Goal: Task Accomplishment & Management: Manage account settings

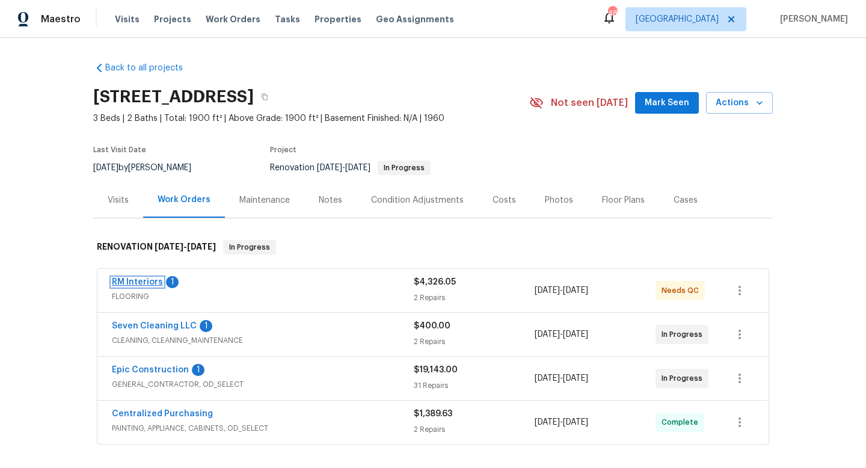
click at [134, 283] on link "RM Interiors" at bounding box center [137, 282] width 51 height 8
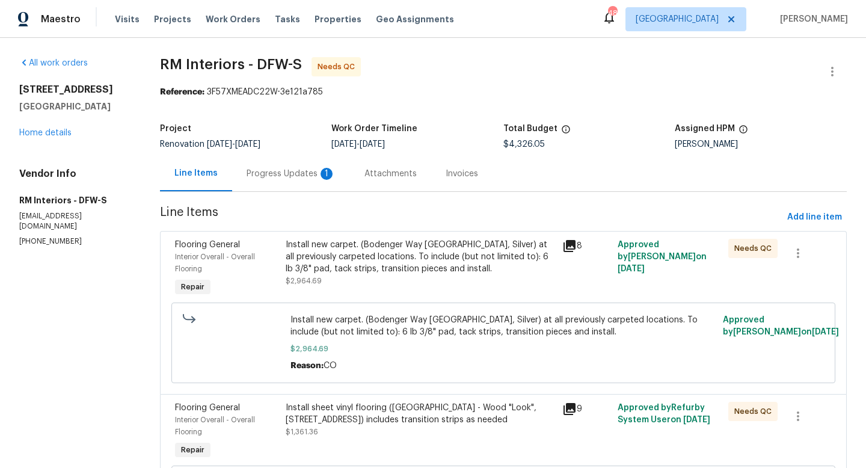
click at [292, 247] on div "Install new carpet. (Bodenger Way [GEOGRAPHIC_DATA], Silver) at all previously …" at bounding box center [420, 257] width 269 height 36
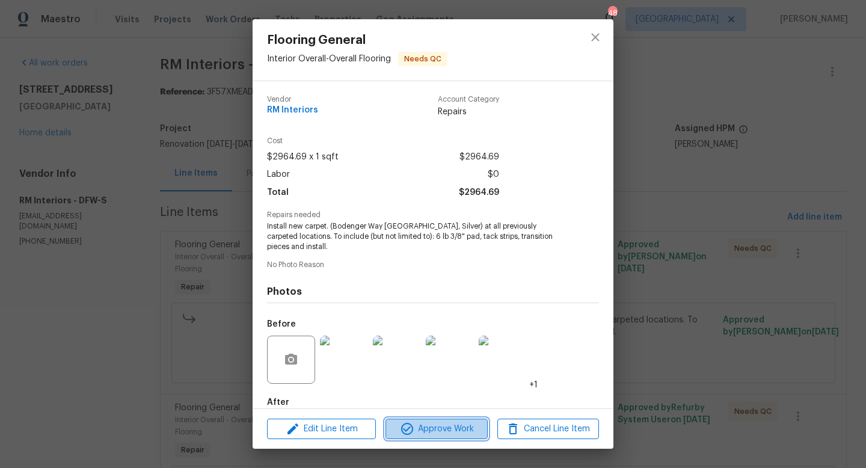
click at [414, 427] on span "Approve Work" at bounding box center [436, 428] width 94 height 15
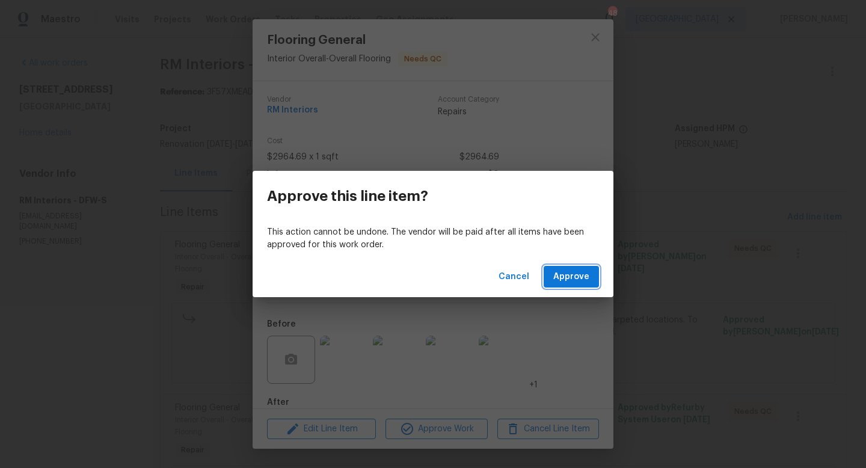
click at [573, 286] on button "Approve" at bounding box center [571, 277] width 55 height 22
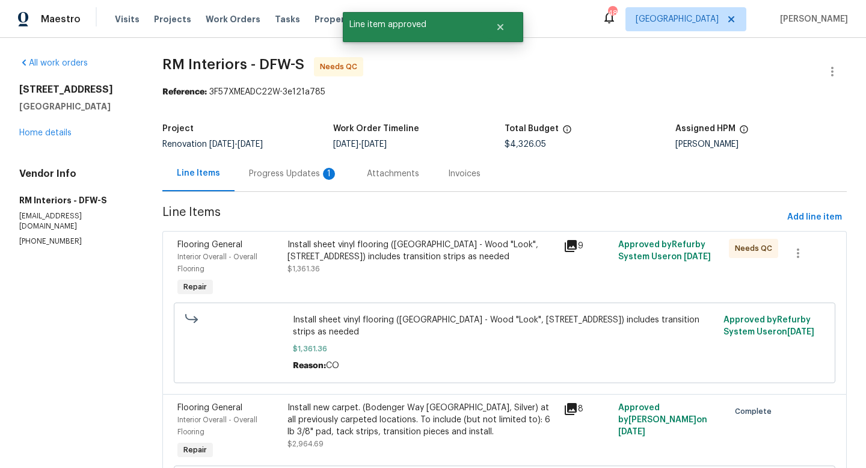
click at [382, 275] on div "Install sheet vinyl flooring ([GEOGRAPHIC_DATA] - Wood "Look", [STREET_ADDRESS]…" at bounding box center [421, 268] width 275 height 67
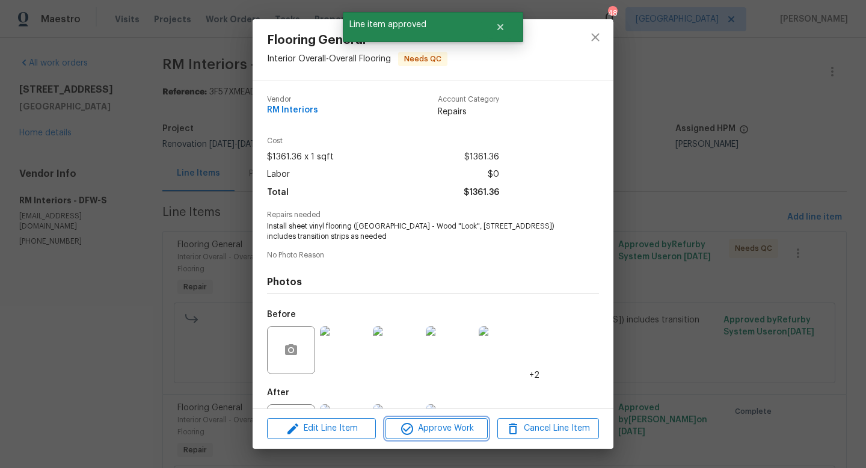
click at [420, 431] on span "Approve Work" at bounding box center [436, 428] width 94 height 15
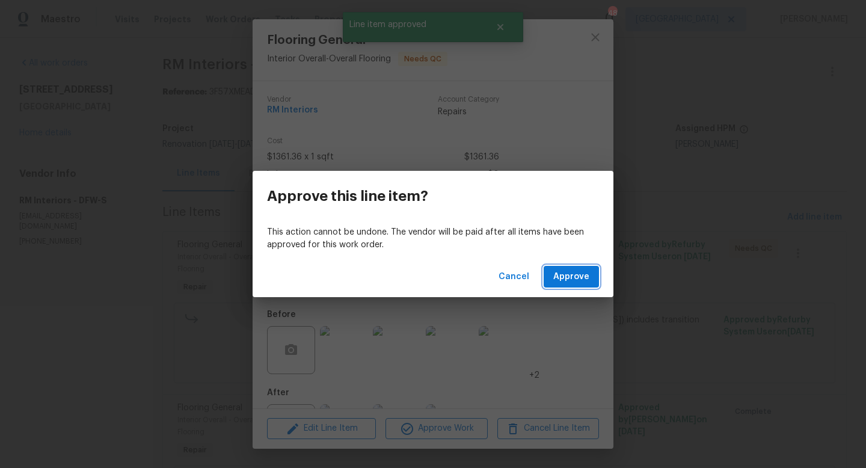
click at [558, 279] on span "Approve" at bounding box center [571, 276] width 36 height 15
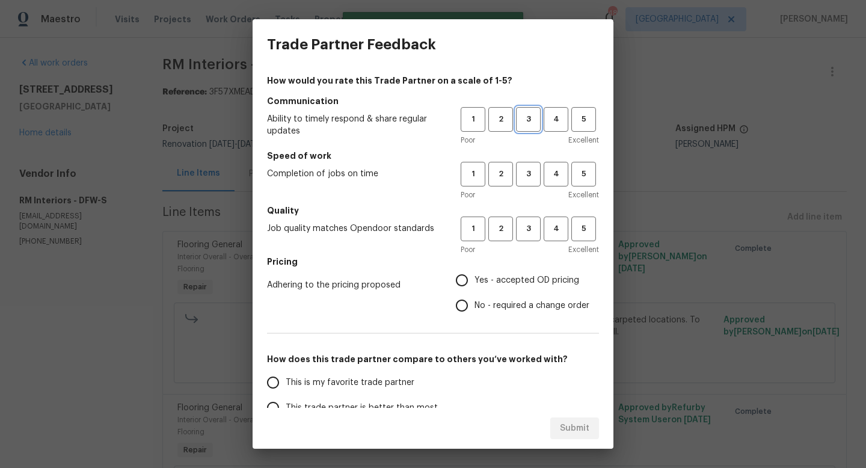
click at [525, 122] on span "3" at bounding box center [528, 119] width 22 height 14
click at [531, 170] on span "3" at bounding box center [528, 174] width 22 height 14
click at [527, 226] on span "3" at bounding box center [528, 229] width 22 height 14
click at [463, 308] on input "No - required a change order" at bounding box center [461, 305] width 25 height 25
radio input "true"
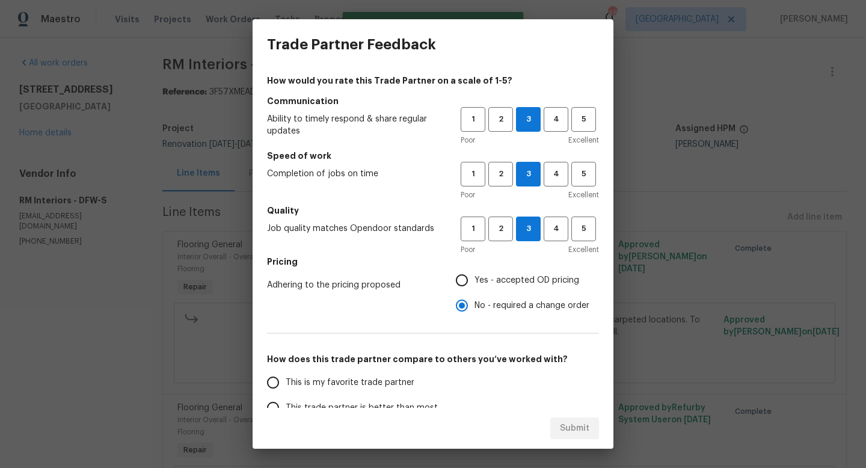
click at [275, 384] on input "This is my favorite trade partner" at bounding box center [272, 382] width 25 height 25
click at [579, 426] on span "Submit" at bounding box center [574, 428] width 29 height 15
radio input "true"
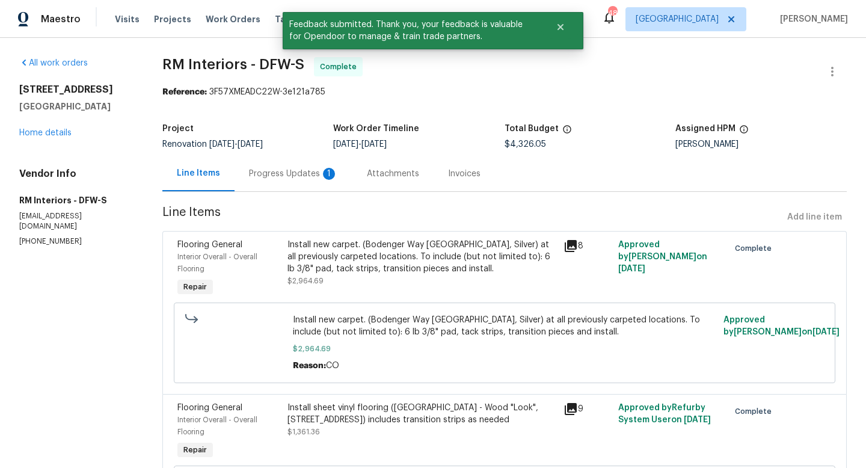
click at [43, 123] on div "[STREET_ADDRESS] Home details" at bounding box center [76, 111] width 114 height 55
click at [42, 135] on link "Home details" at bounding box center [45, 133] width 52 height 8
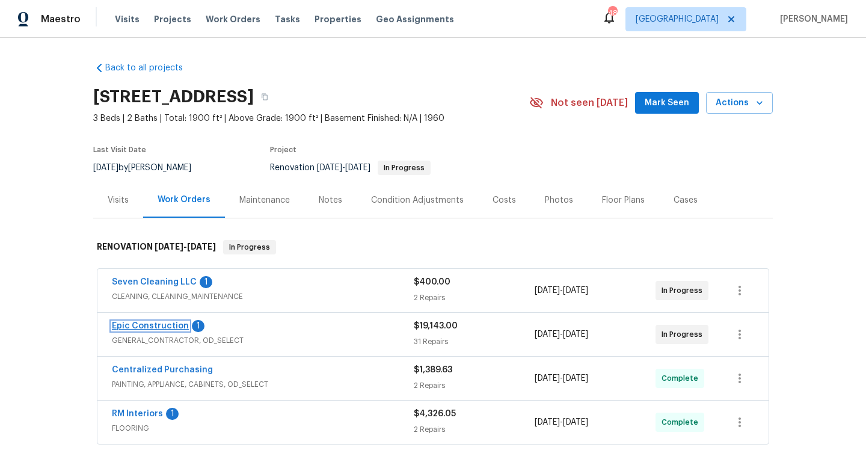
click at [165, 323] on link "Epic Construction" at bounding box center [150, 326] width 77 height 8
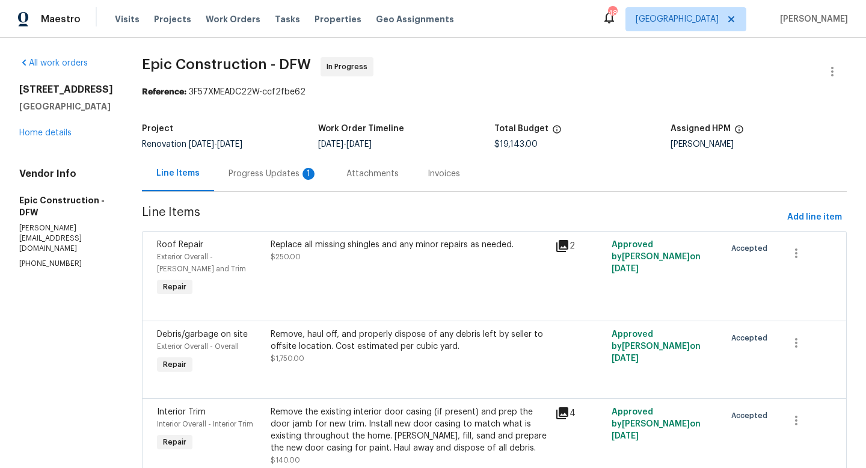
click at [228, 175] on div "Progress Updates 1" at bounding box center [272, 174] width 89 height 12
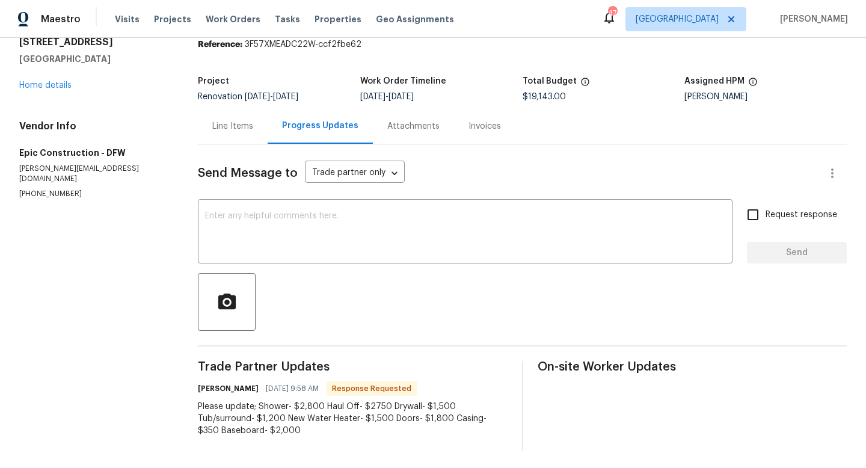
scroll to position [50, 0]
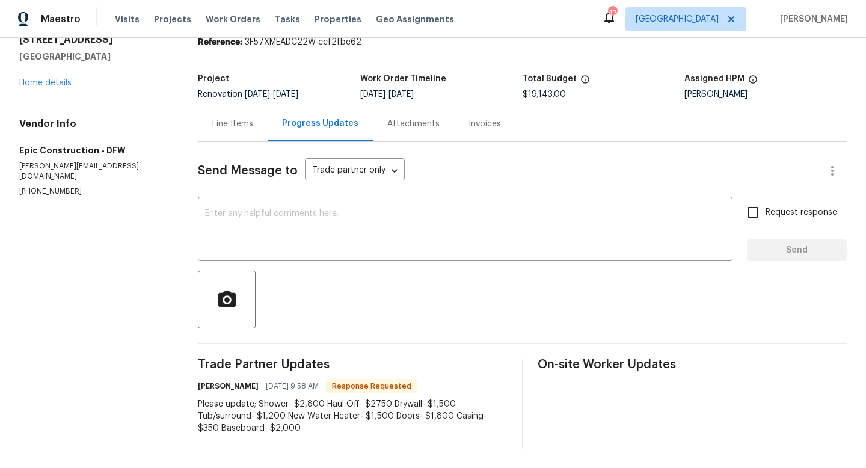
click at [245, 115] on div "Line Items" at bounding box center [233, 123] width 70 height 35
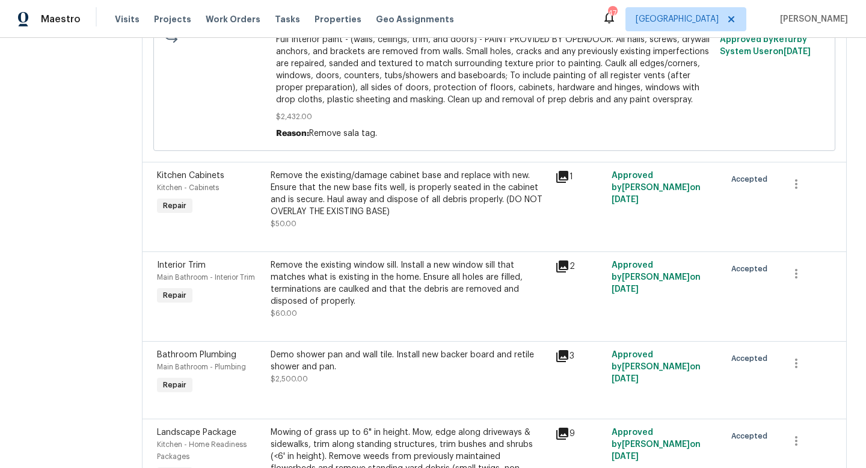
scroll to position [2138, 0]
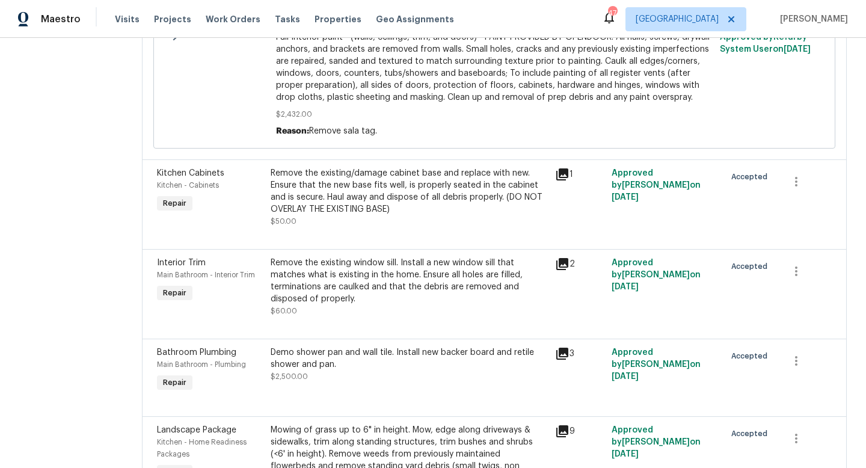
click at [319, 346] on div "Demo shower pan and wall tile. Install new backer board and retile shower and p…" at bounding box center [409, 358] width 277 height 24
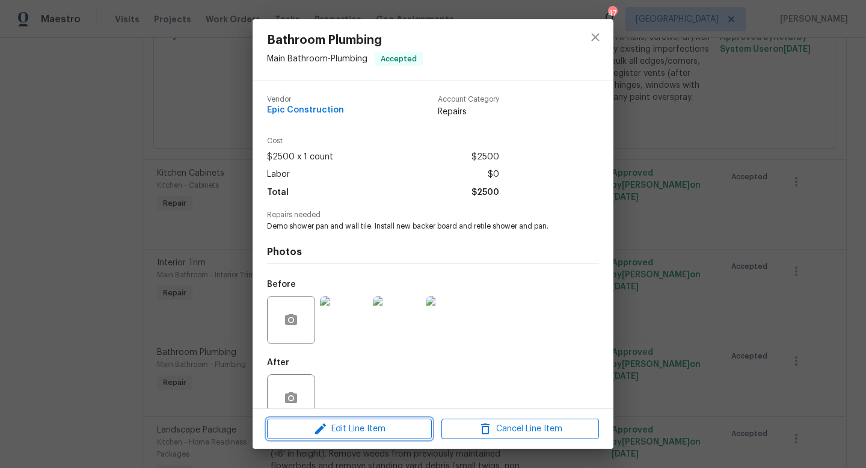
click at [341, 426] on span "Edit Line Item" at bounding box center [350, 428] width 158 height 15
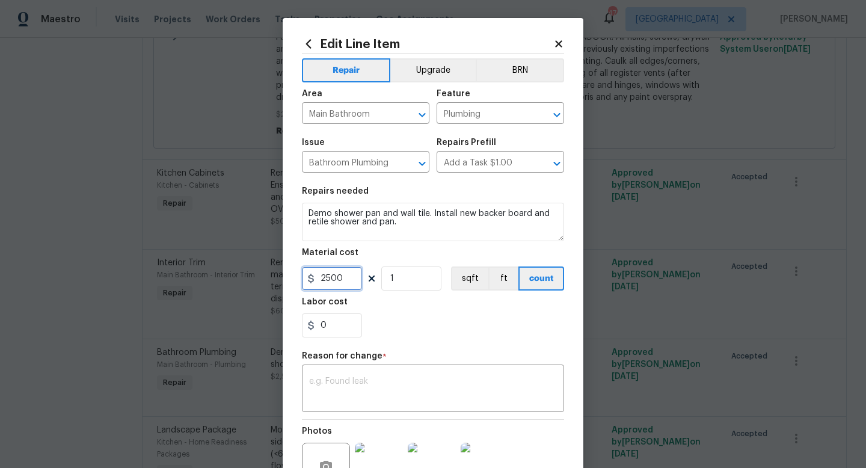
drag, startPoint x: 347, startPoint y: 283, endPoint x: 223, endPoint y: 282, distance: 123.9
click at [223, 282] on div "Edit Line Item Repair Upgrade BRN Area Main Bathroom ​ Feature Plumbing ​ Issue…" at bounding box center [433, 234] width 866 height 468
type input "2800"
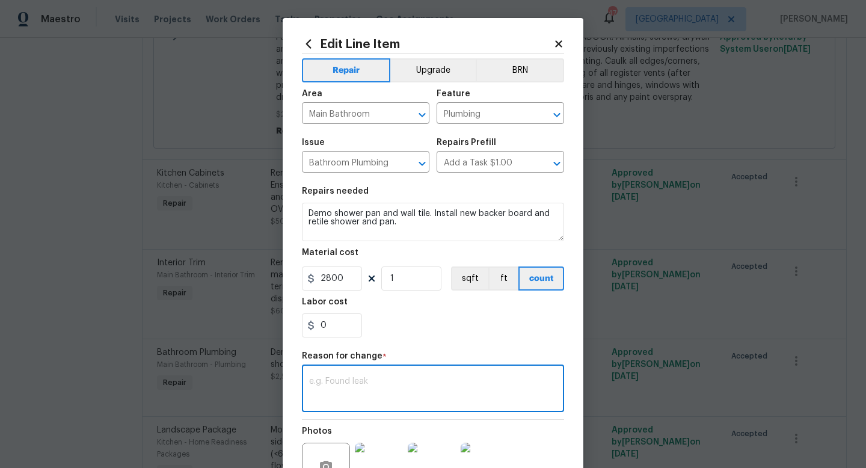
click at [358, 380] on textarea at bounding box center [433, 389] width 248 height 25
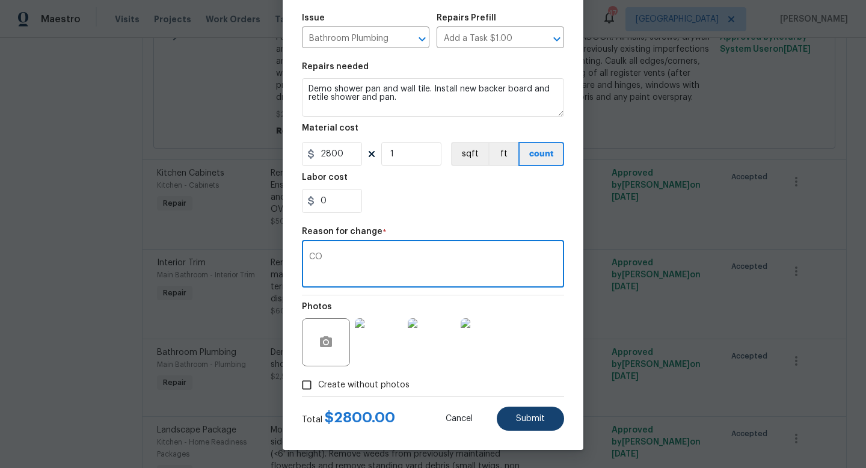
type textarea "CO"
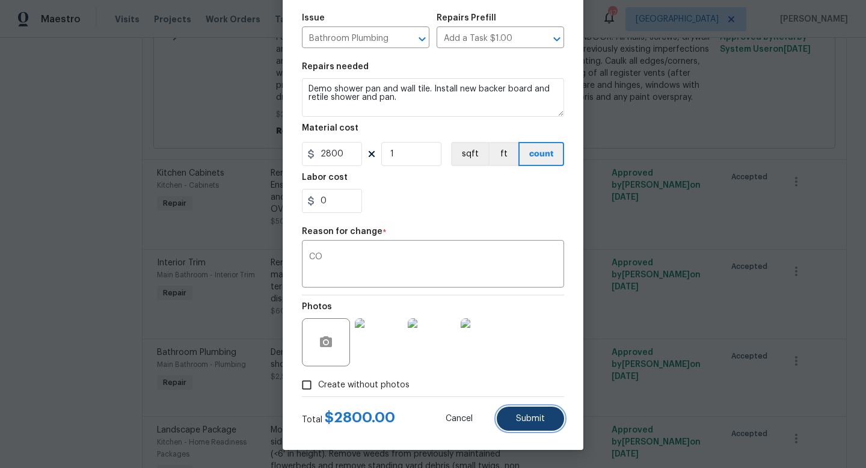
click at [516, 421] on span "Submit" at bounding box center [530, 418] width 29 height 9
type input "2500"
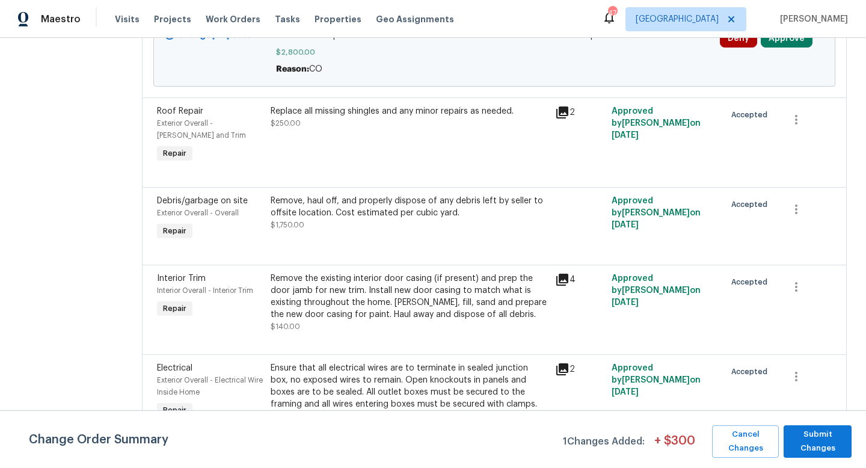
scroll to position [260, 0]
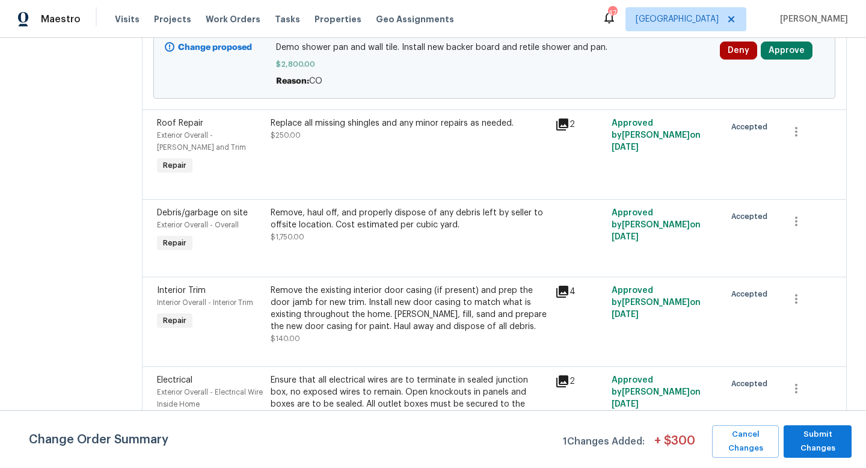
click at [328, 216] on div "Remove, haul off, and properly dispose of any debris left by seller to offsite …" at bounding box center [409, 219] width 277 height 24
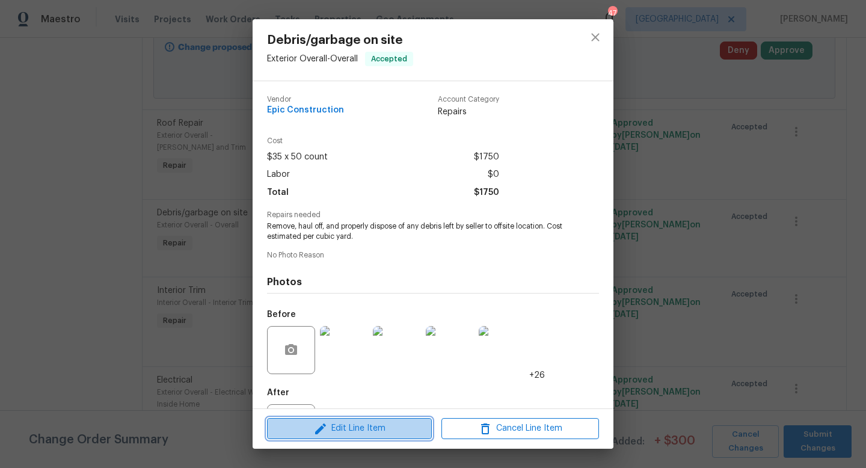
click at [309, 434] on span "Edit Line Item" at bounding box center [350, 428] width 158 height 15
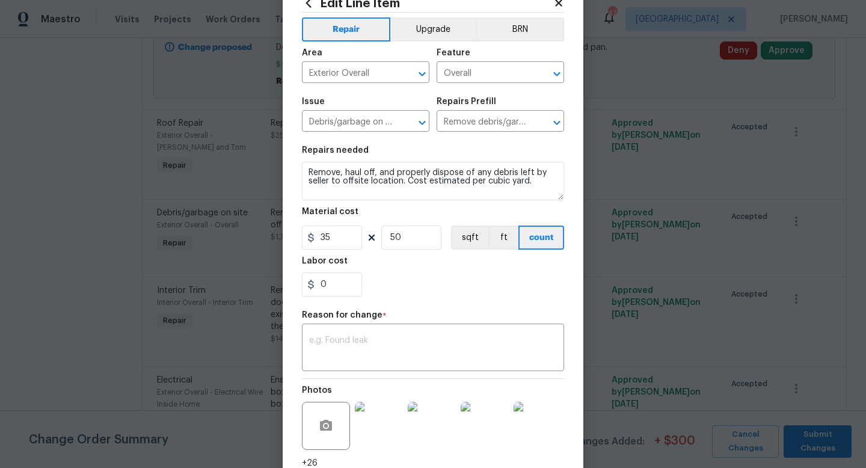
scroll to position [137, 0]
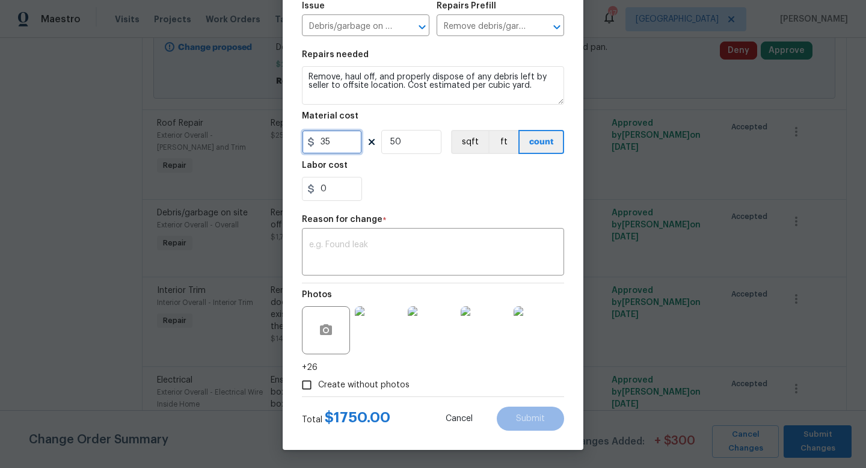
drag, startPoint x: 357, startPoint y: 147, endPoint x: 208, endPoint y: 131, distance: 149.3
click at [208, 131] on div "Edit Line Item Repair Upgrade BRN Area Exterior Overall ​ Feature Overall ​ Iss…" at bounding box center [433, 234] width 866 height 468
type input "2750"
type input "1"
click at [364, 248] on textarea at bounding box center [433, 252] width 248 height 25
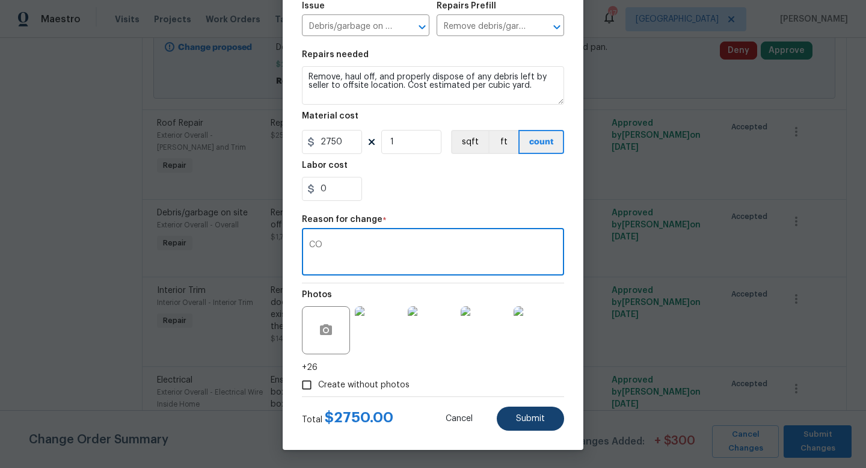
type textarea "CO"
click at [524, 410] on button "Submit" at bounding box center [530, 418] width 67 height 24
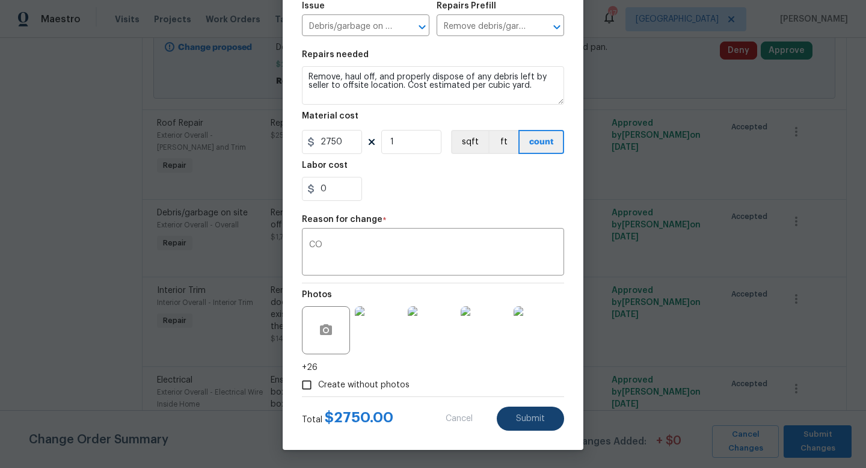
type input "50"
type input "35"
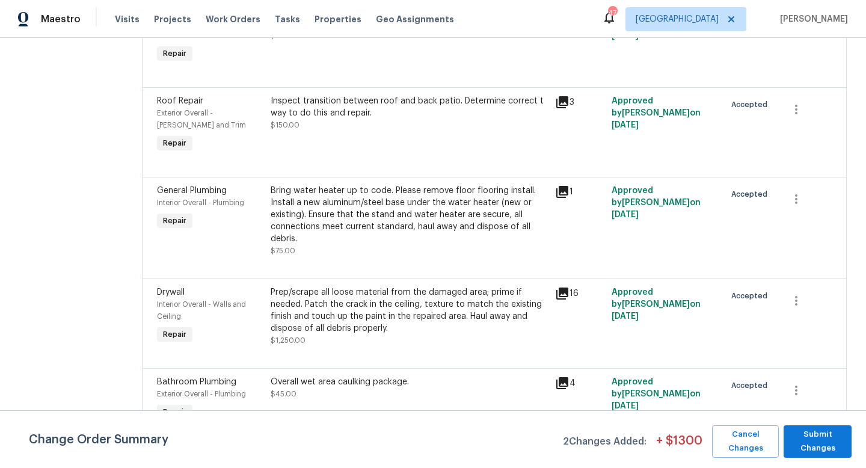
scroll to position [1483, 0]
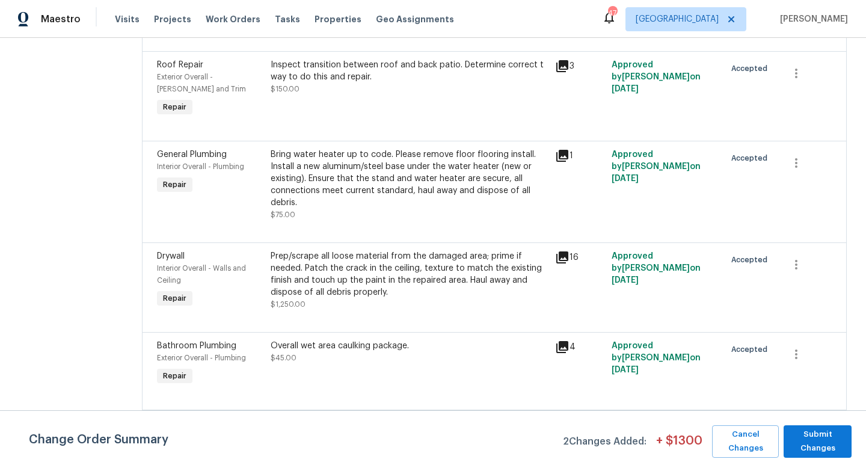
click at [325, 250] on div "Prep/scrape all loose material from the damaged area; prime if needed. Patch th…" at bounding box center [409, 274] width 277 height 48
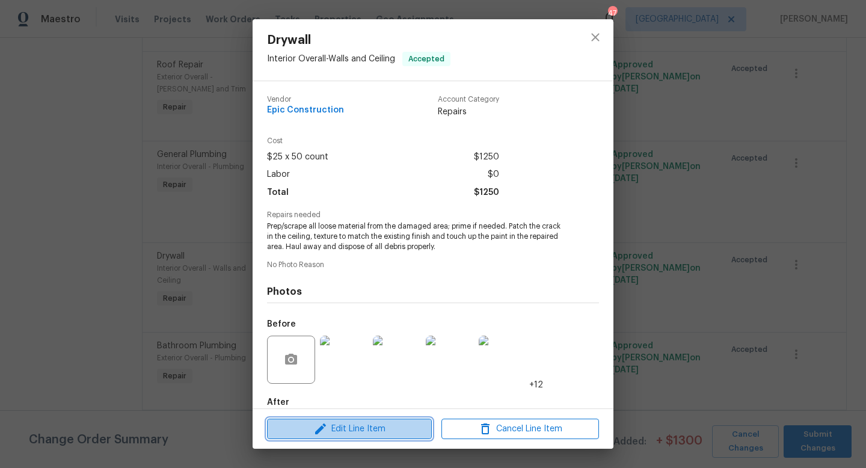
click at [328, 424] on span "Edit Line Item" at bounding box center [350, 428] width 158 height 15
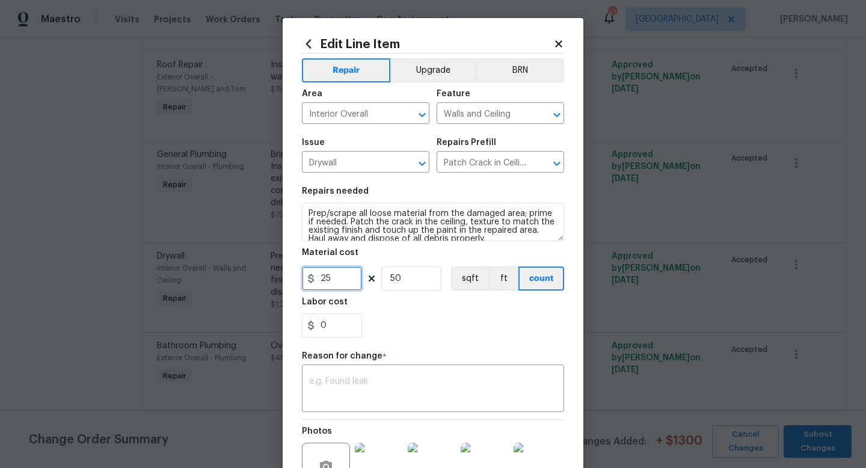
drag, startPoint x: 351, startPoint y: 281, endPoint x: 201, endPoint y: 281, distance: 150.3
click at [201, 281] on div "Edit Line Item Repair Upgrade BRN Area Interior Overall ​ Feature Walls and Cei…" at bounding box center [433, 234] width 866 height 468
type input "1500"
type input "1"
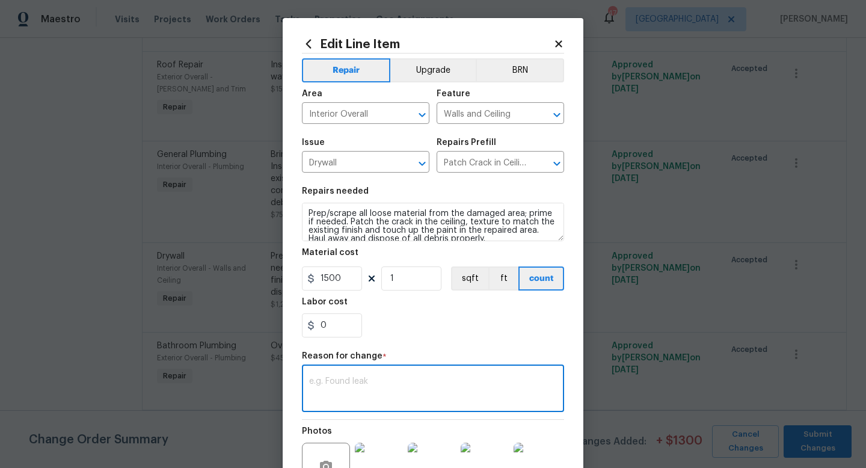
click at [379, 390] on textarea at bounding box center [433, 389] width 248 height 25
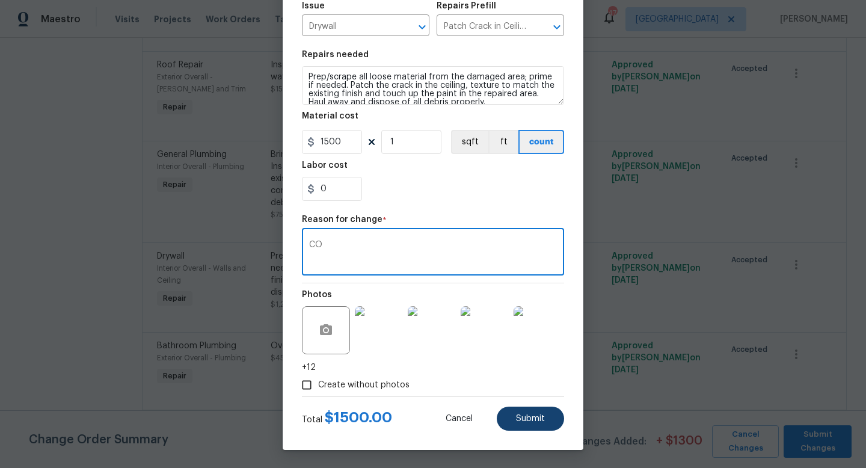
type textarea "CO"
click at [513, 420] on button "Submit" at bounding box center [530, 418] width 67 height 24
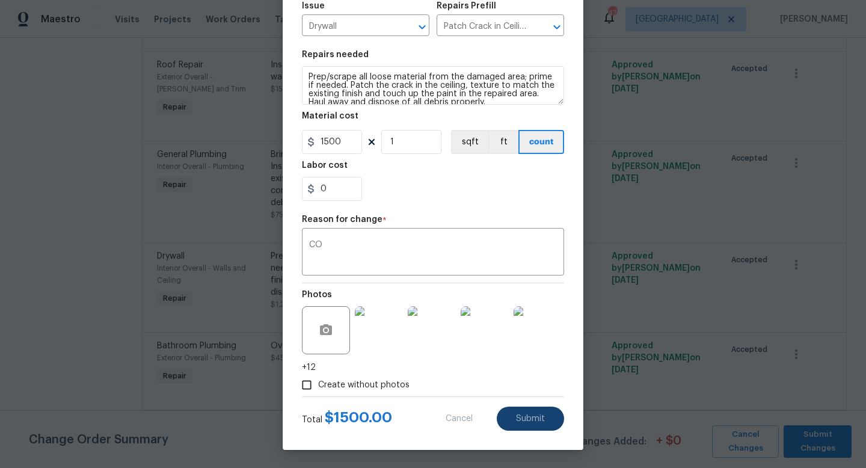
type input "50"
type input "25"
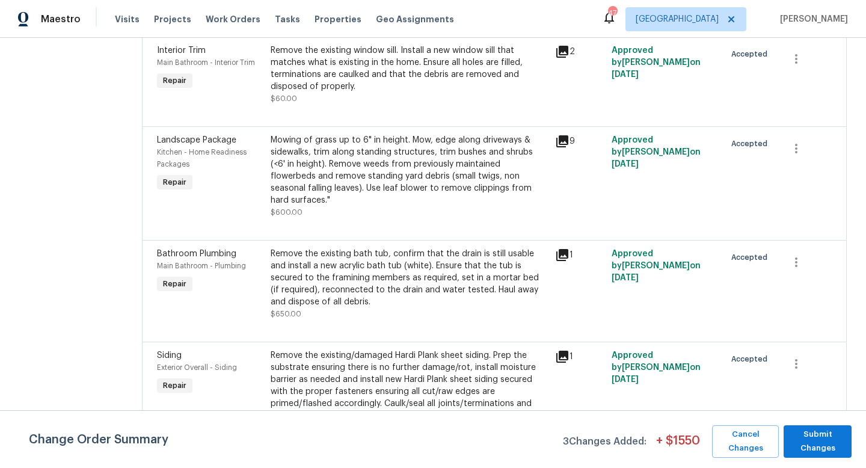
scroll to position [2629, 0]
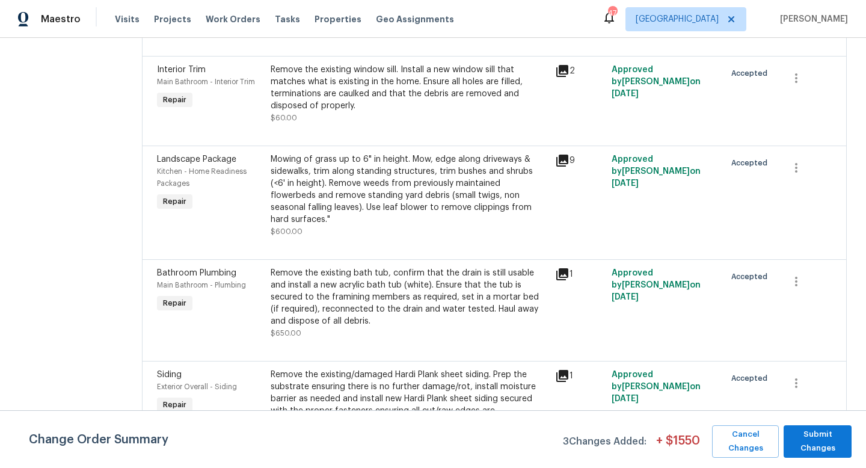
click at [325, 267] on div "Remove the existing bath tub, confirm that the drain is still usable and instal…" at bounding box center [409, 297] width 277 height 60
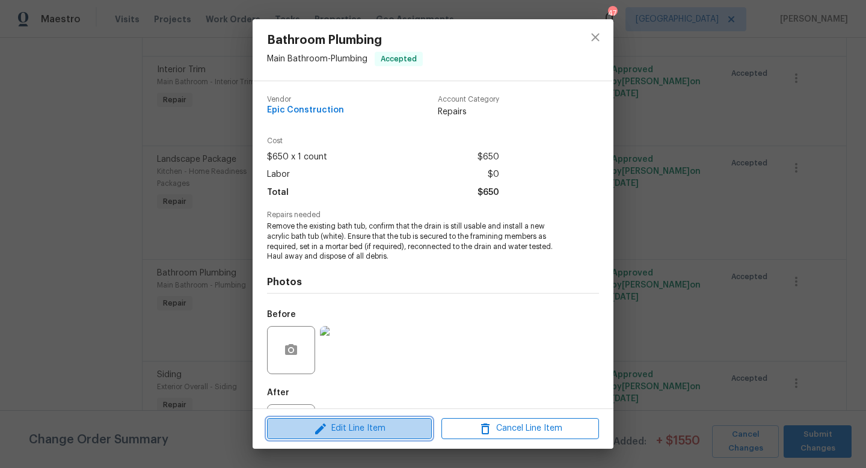
click at [313, 427] on span "Edit Line Item" at bounding box center [350, 428] width 158 height 15
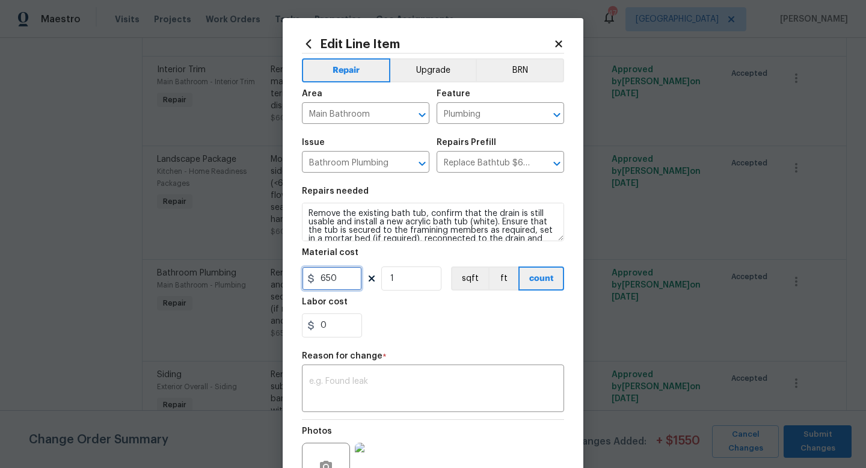
drag, startPoint x: 346, startPoint y: 280, endPoint x: 194, endPoint y: 272, distance: 152.3
click at [194, 272] on div "Edit Line Item Repair Upgrade BRN Area Main Bathroom ​ Feature Plumbing ​ Issue…" at bounding box center [433, 234] width 866 height 468
type input "1200"
click at [331, 385] on textarea at bounding box center [433, 389] width 248 height 25
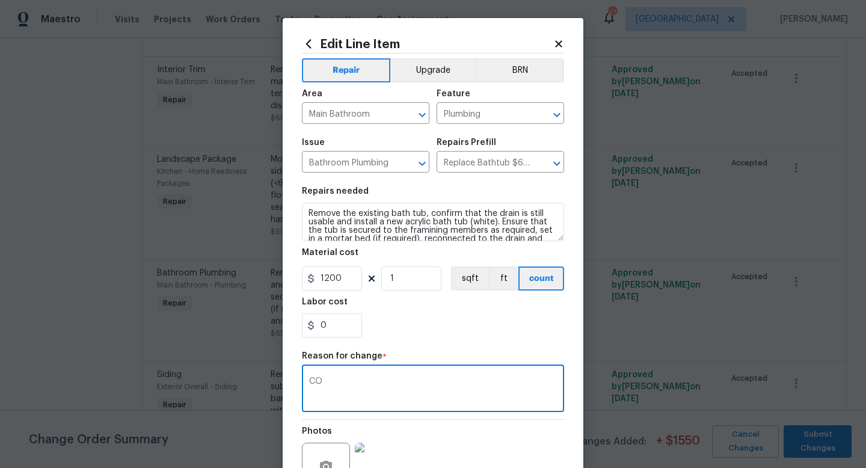
scroll to position [125, 0]
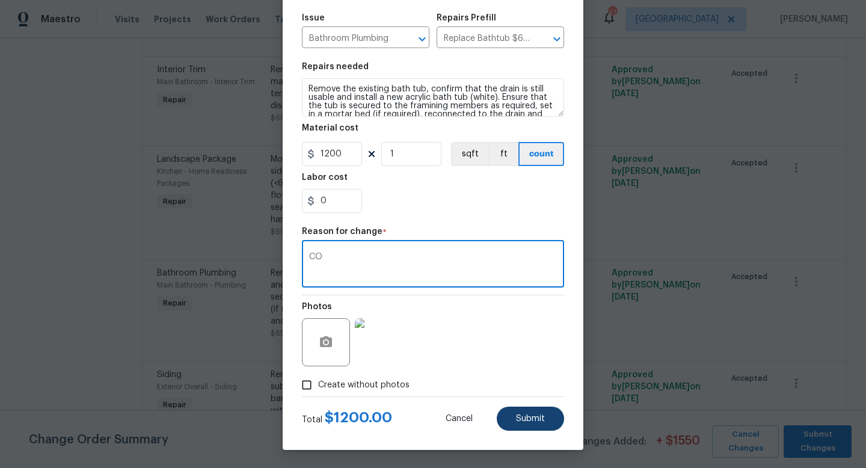
type textarea "CO"
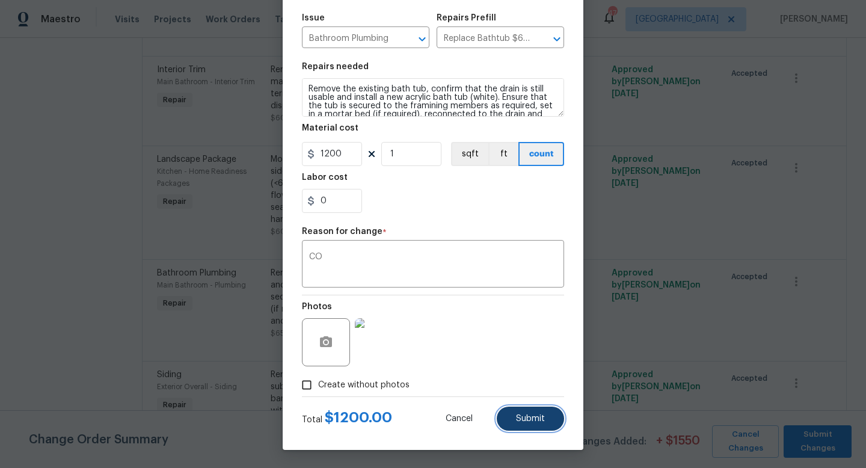
click at [510, 410] on button "Submit" at bounding box center [530, 418] width 67 height 24
type input "650"
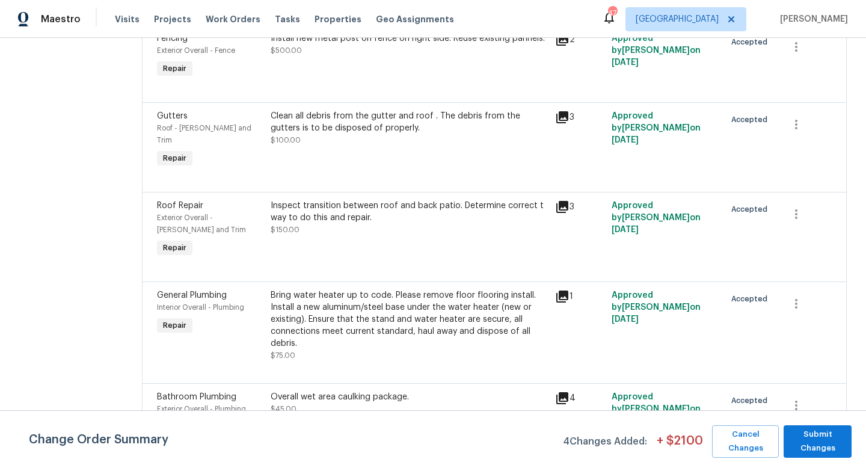
scroll to position [1703, 0]
click at [340, 290] on div "Bring water heater up to code. Please remove floor flooring install. Install a …" at bounding box center [409, 320] width 277 height 60
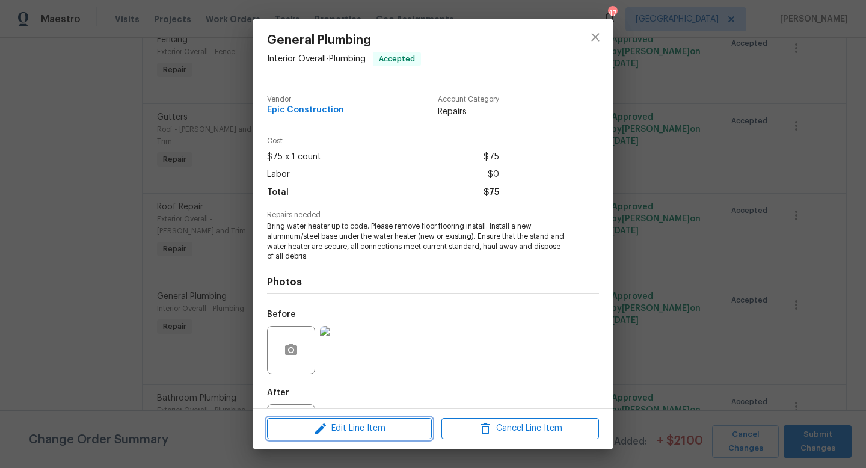
click at [328, 433] on span "Edit Line Item" at bounding box center [350, 428] width 158 height 15
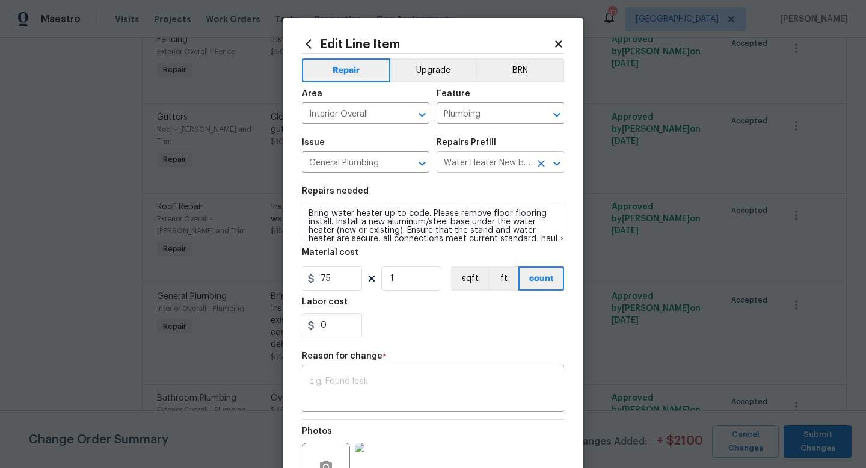
click at [515, 158] on input "Water Heater New base $75.00" at bounding box center [483, 163] width 94 height 19
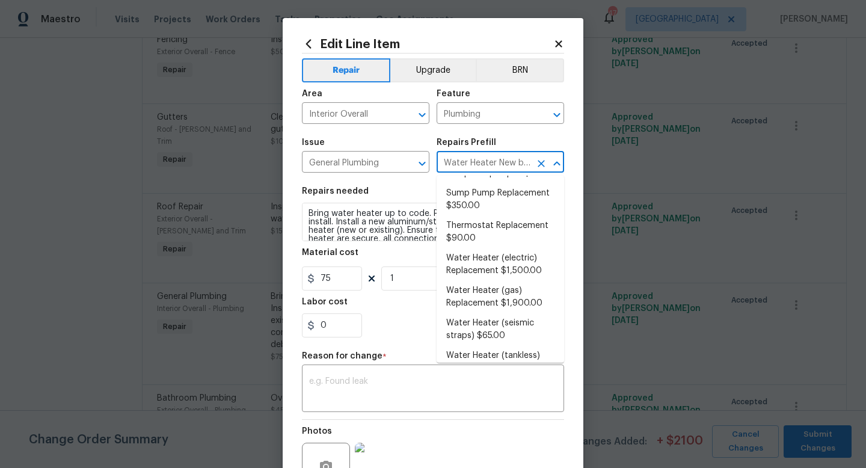
scroll to position [421, 0]
click at [504, 257] on li "Water Heater (electric) Replacement $1,500.00" at bounding box center [499, 264] width 127 height 32
type input "Water Heater New base $75.00"
type textarea "Remove the existing electric water heater and install a new 40 gallon electric …"
type input "Water Heater (electric) Replacement $1,500.00"
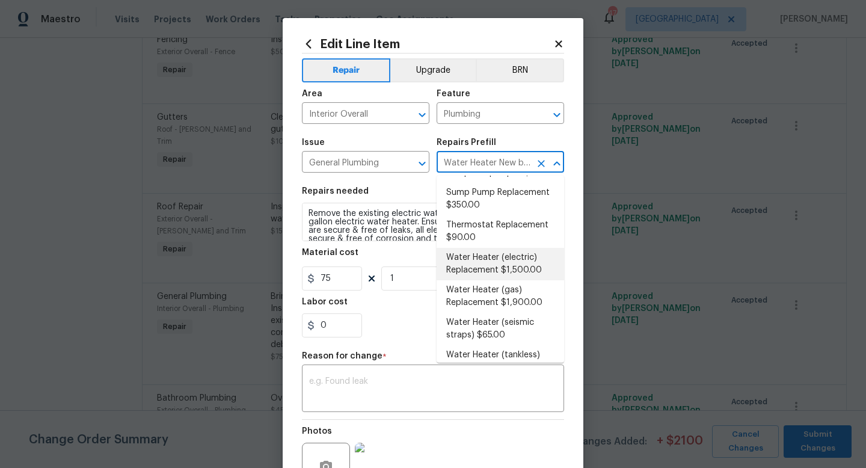
type input "1500"
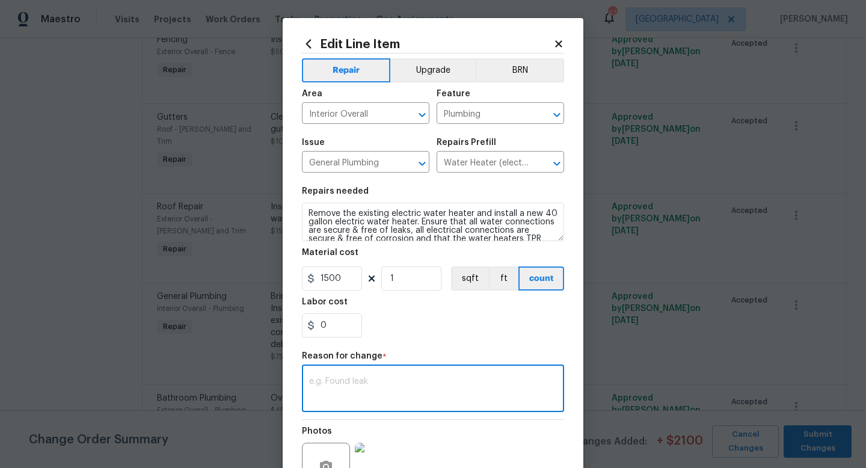
click at [381, 387] on textarea at bounding box center [433, 389] width 248 height 25
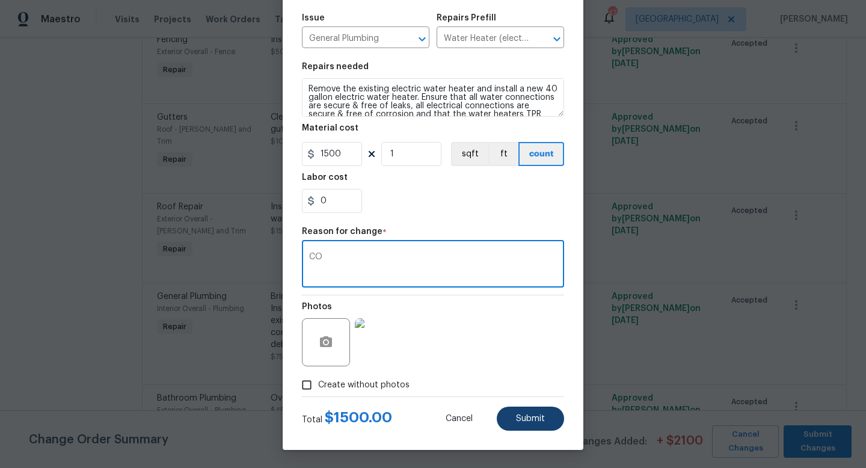
type textarea "CO"
click at [545, 416] on button "Submit" at bounding box center [530, 418] width 67 height 24
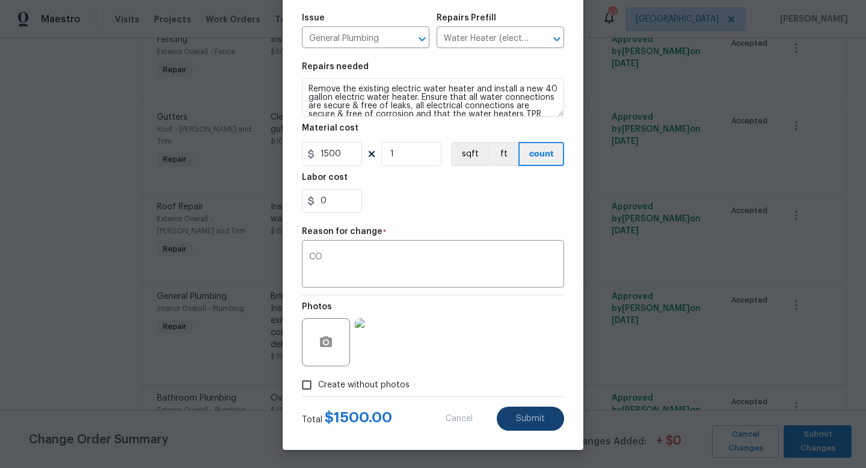
type textarea "Bring water heater up to code. Please remove floor flooring install. Install a …"
type input "Water Heater New base $75.00"
type input "75"
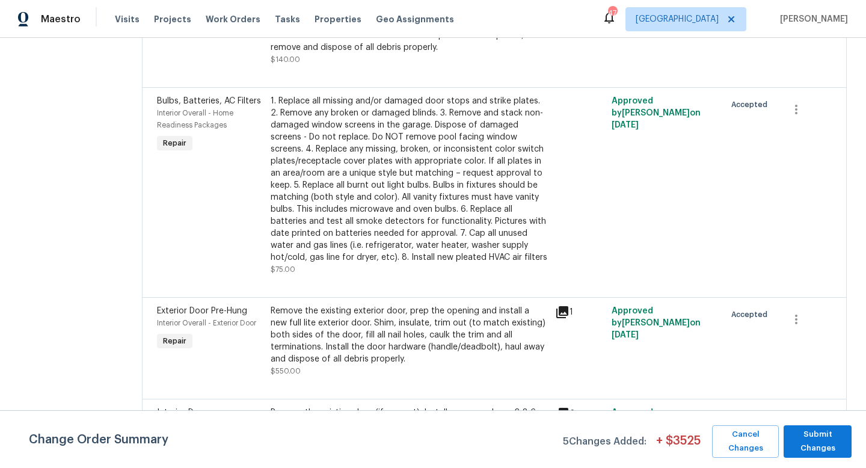
scroll to position [3315, 0]
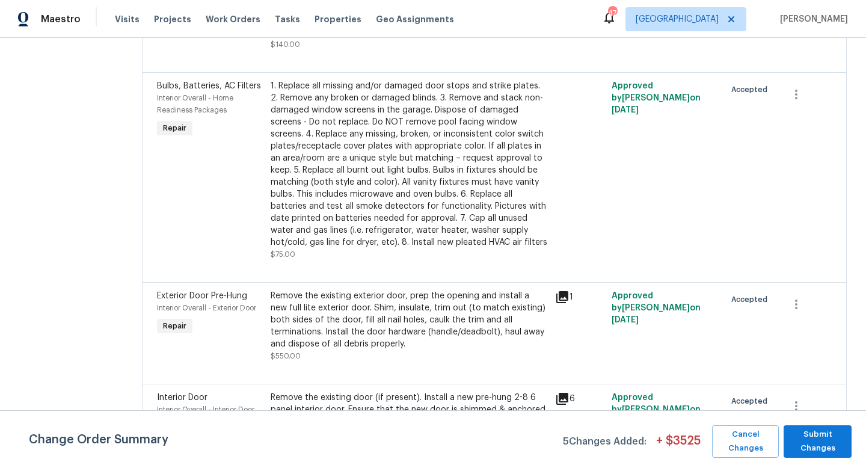
click at [304, 290] on div "Remove the existing exterior door, prep the opening and install a new full lite…" at bounding box center [409, 320] width 277 height 60
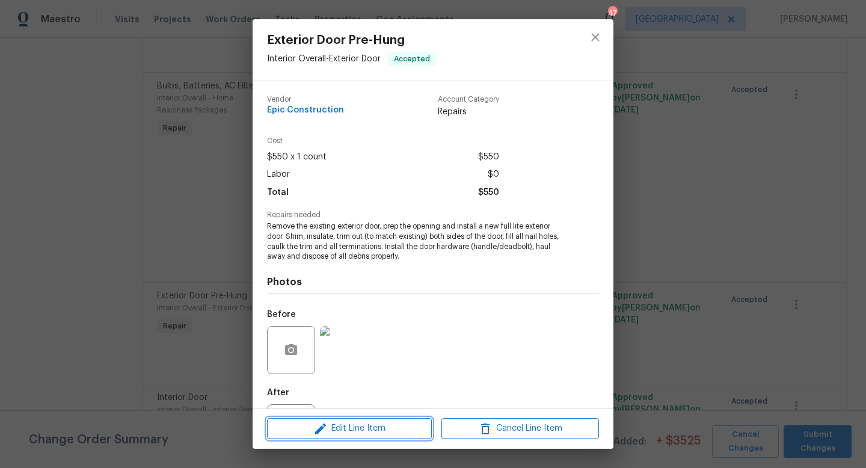
click at [304, 434] on span "Edit Line Item" at bounding box center [350, 428] width 158 height 15
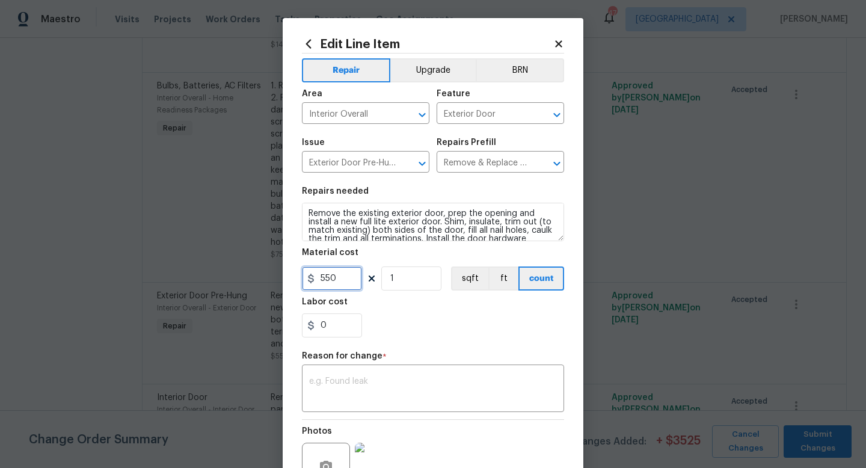
drag, startPoint x: 349, startPoint y: 279, endPoint x: 167, endPoint y: 269, distance: 182.5
click at [167, 269] on div "Edit Line Item Repair Upgrade BRN Area Interior Overall ​ Feature Exterior Door…" at bounding box center [433, 234] width 866 height 468
type input "1800"
click at [312, 376] on div "x ​" at bounding box center [433, 389] width 262 height 44
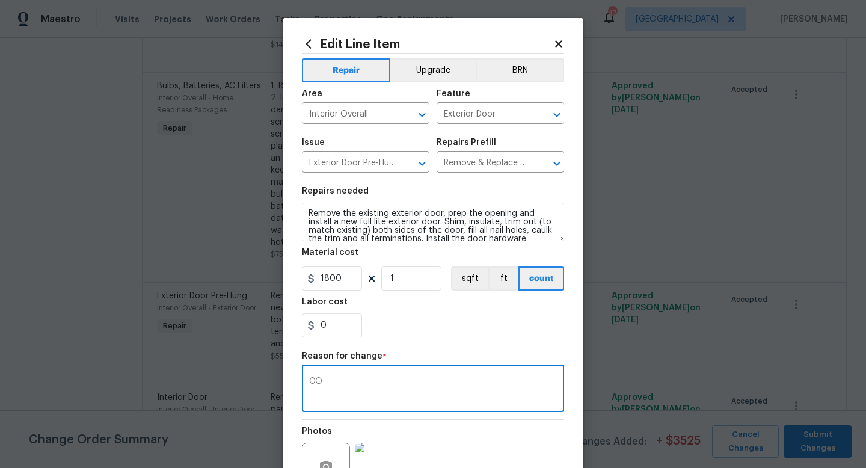
scroll to position [125, 0]
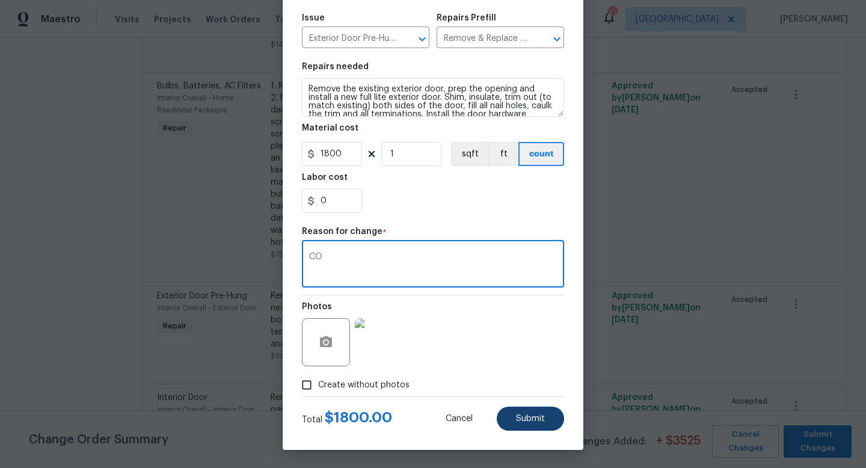
type textarea "CO"
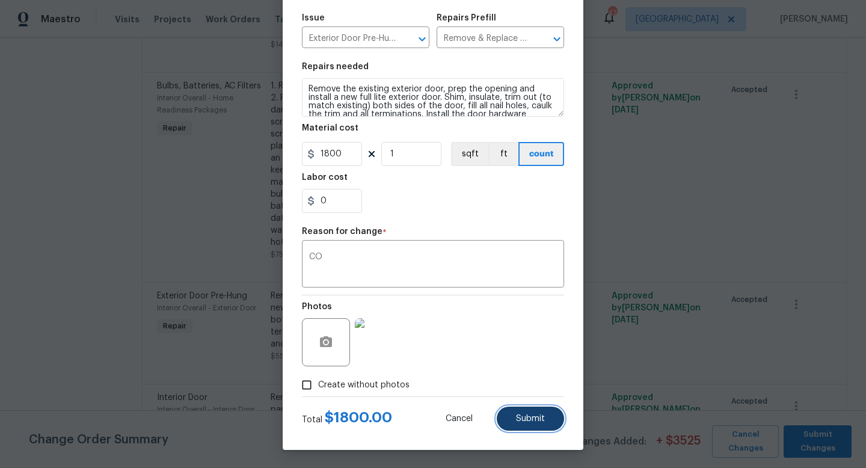
click at [538, 414] on span "Submit" at bounding box center [530, 418] width 29 height 9
type input "550"
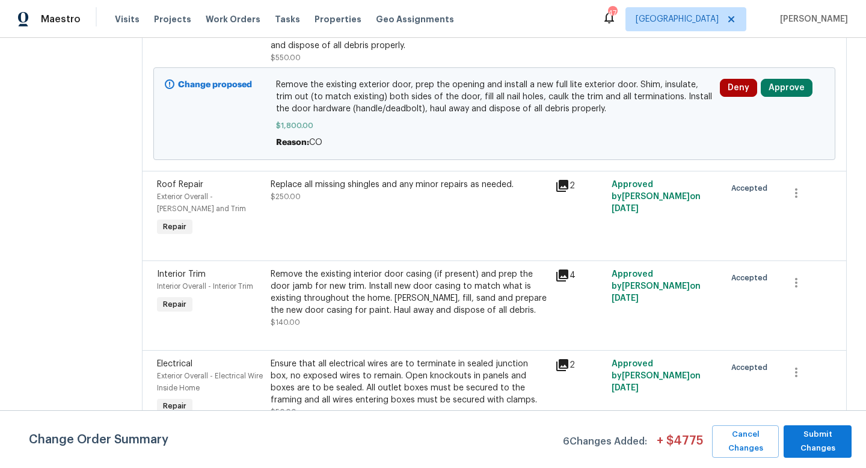
scroll to position [1102, 0]
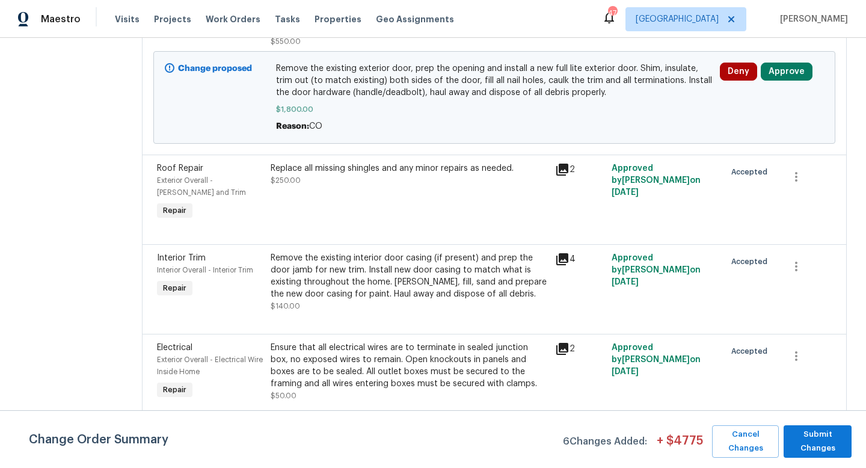
click at [337, 252] on div "Remove the existing interior door casing (if present) and prep the door jamb fo…" at bounding box center [409, 276] width 277 height 48
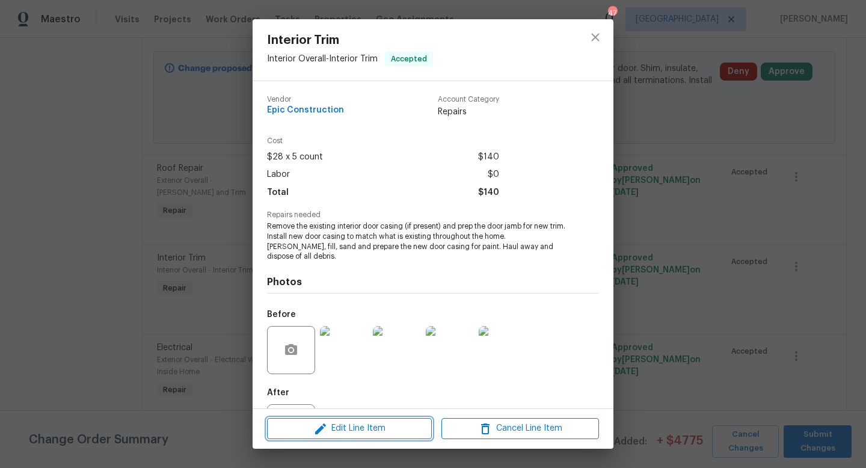
click at [307, 423] on span "Edit Line Item" at bounding box center [350, 428] width 158 height 15
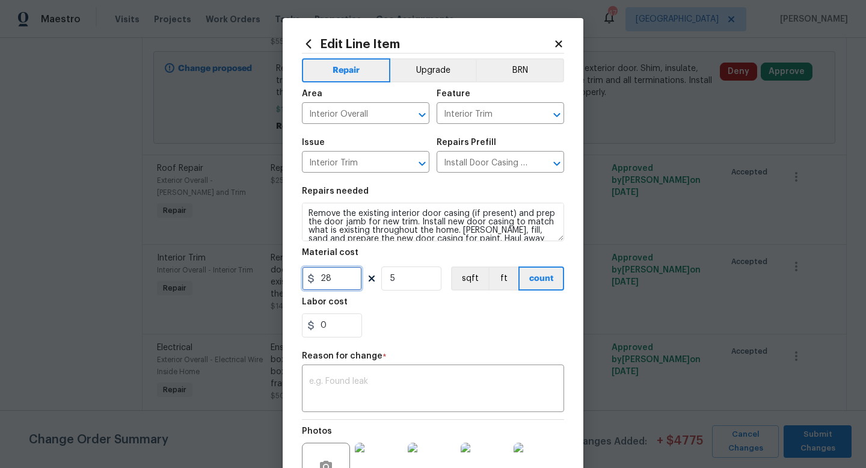
drag, startPoint x: 339, startPoint y: 284, endPoint x: 152, endPoint y: 249, distance: 190.9
click at [152, 249] on div "Edit Line Item Repair Upgrade BRN Area Interior Overall ​ Feature Interior Trim…" at bounding box center [433, 234] width 866 height 468
type input "350"
type input "1"
click at [344, 403] on div "x ​" at bounding box center [433, 389] width 262 height 44
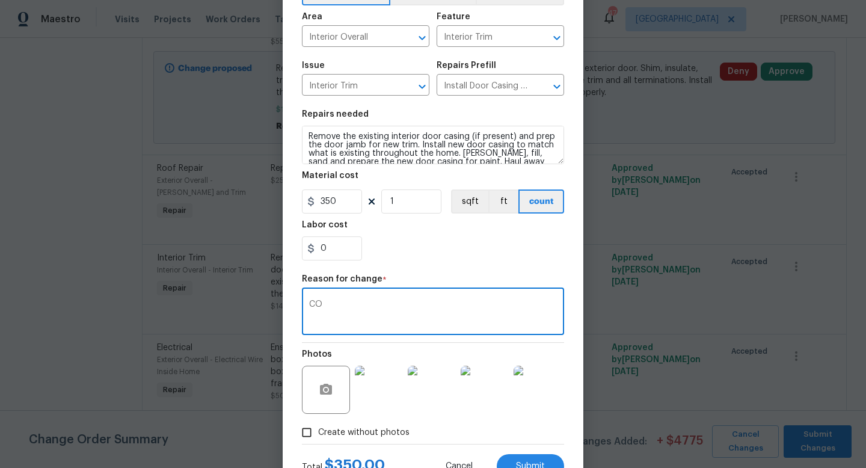
scroll to position [125, 0]
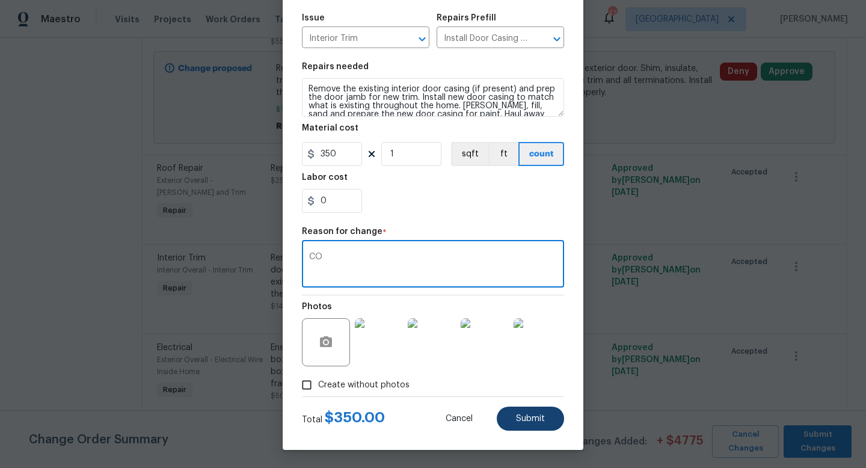
type textarea "CO"
click at [528, 417] on span "Submit" at bounding box center [530, 418] width 29 height 9
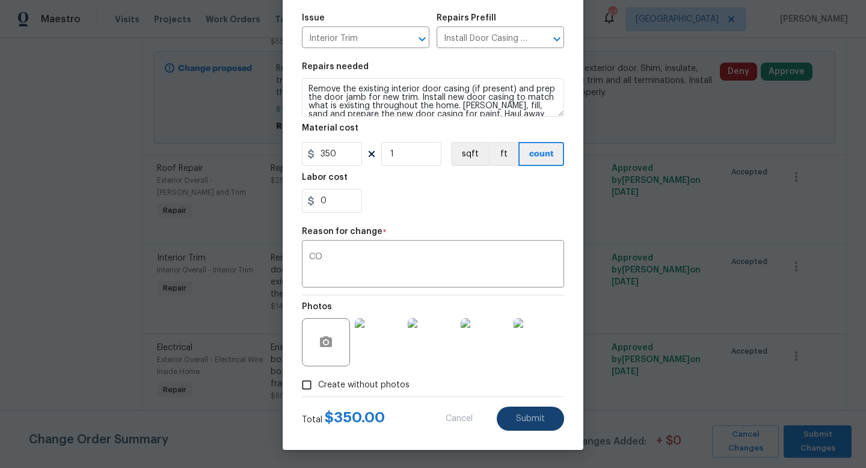
type input "5"
type input "28"
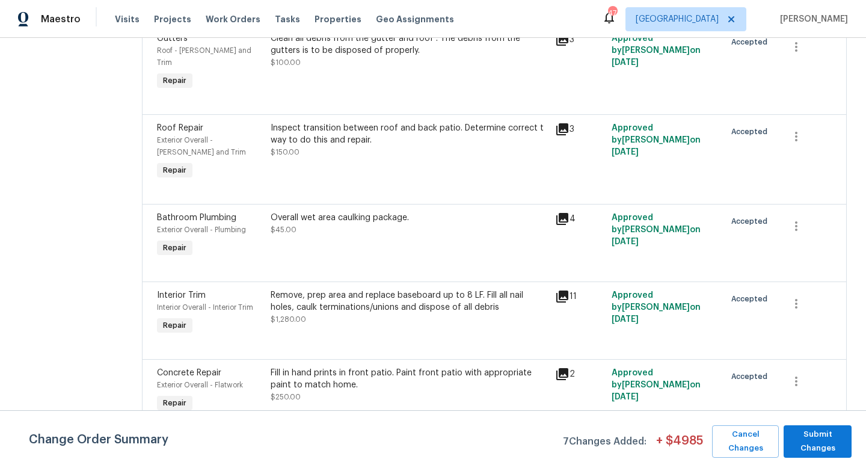
scroll to position [2243, 0]
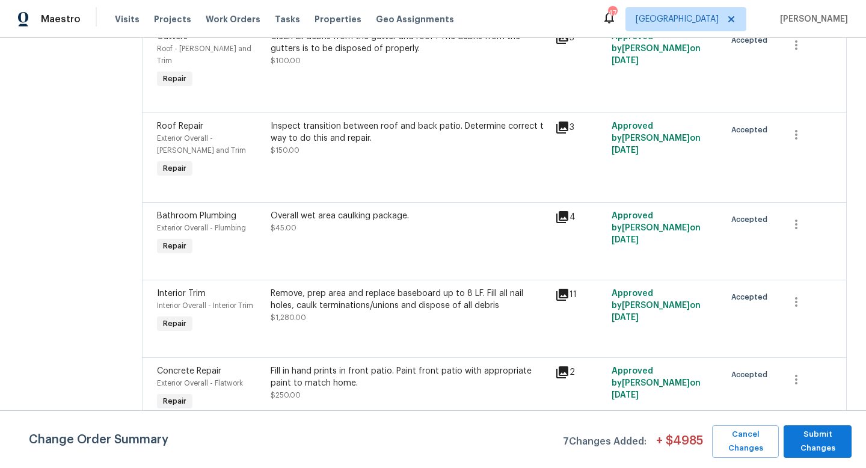
click at [349, 287] on div "Remove, prep area and replace baseboard up to 8 LF. Fill all nail holes, caulk …" at bounding box center [409, 299] width 277 height 24
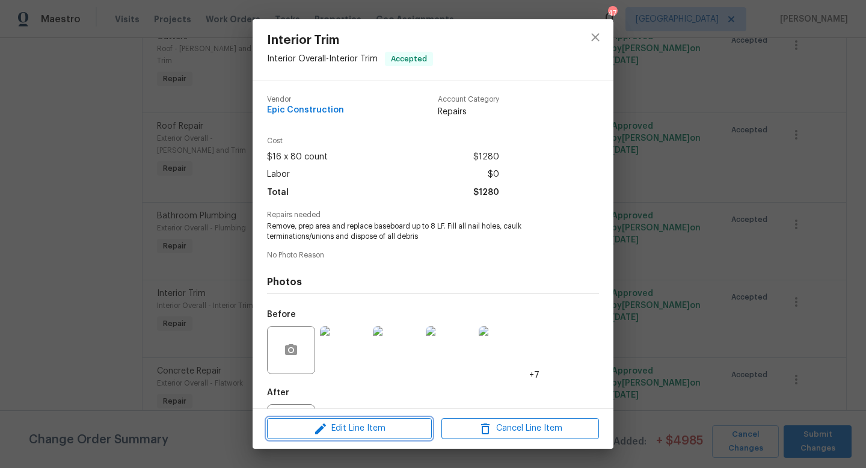
click at [343, 421] on span "Edit Line Item" at bounding box center [350, 428] width 158 height 15
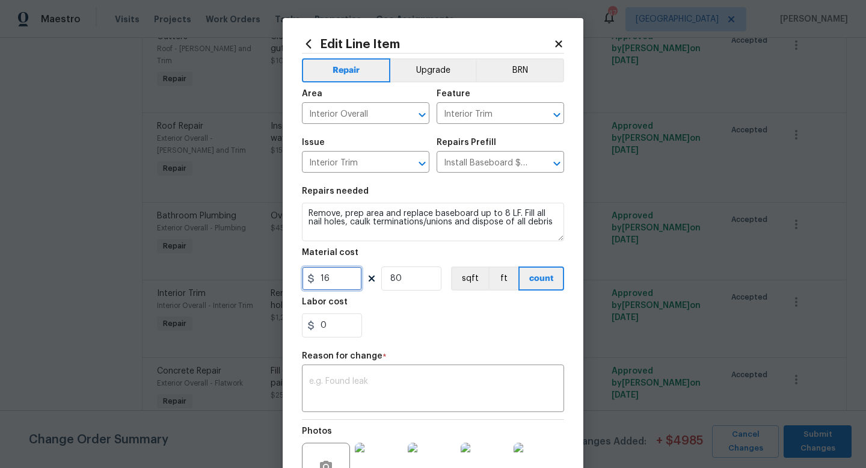
drag, startPoint x: 347, startPoint y: 279, endPoint x: 219, endPoint y: 275, distance: 128.1
click at [219, 275] on div "Edit Line Item Repair Upgrade BRN Area Interior Overall ​ Feature Interior Trim…" at bounding box center [433, 234] width 866 height 468
type input "2000"
type input "1"
click at [349, 397] on textarea at bounding box center [433, 389] width 248 height 25
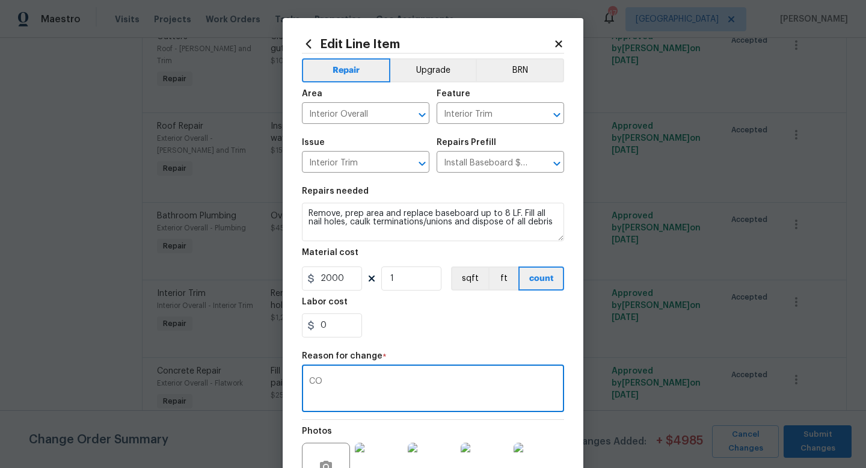
type textarea "CO"
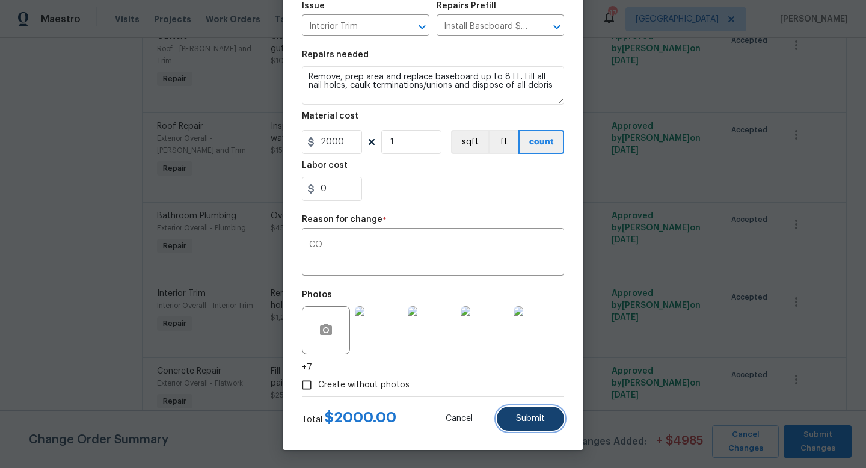
click at [536, 418] on span "Submit" at bounding box center [530, 418] width 29 height 9
type input "80"
type input "16"
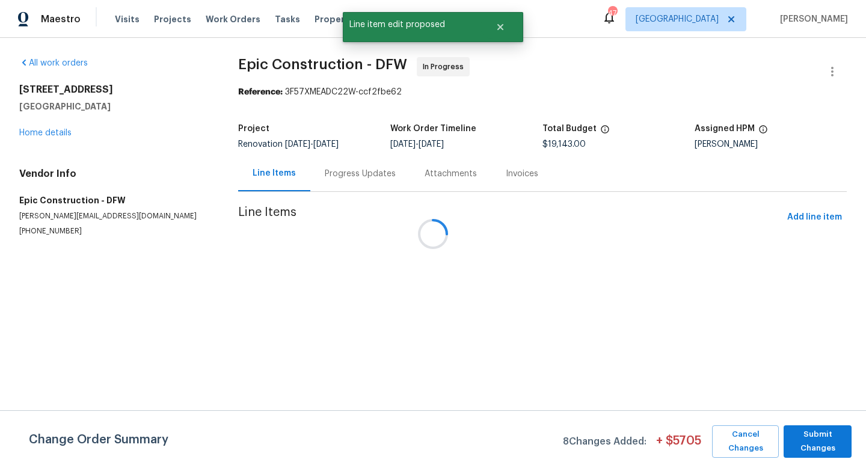
scroll to position [0, 0]
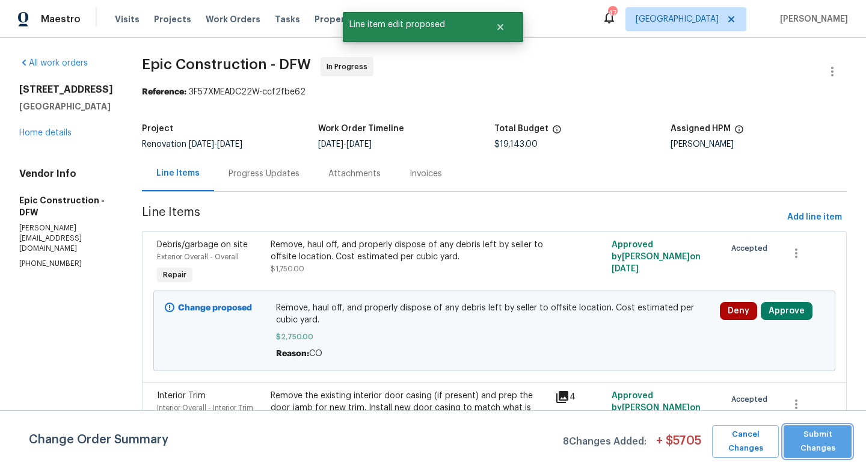
click at [811, 441] on span "Submit Changes" at bounding box center [817, 441] width 56 height 28
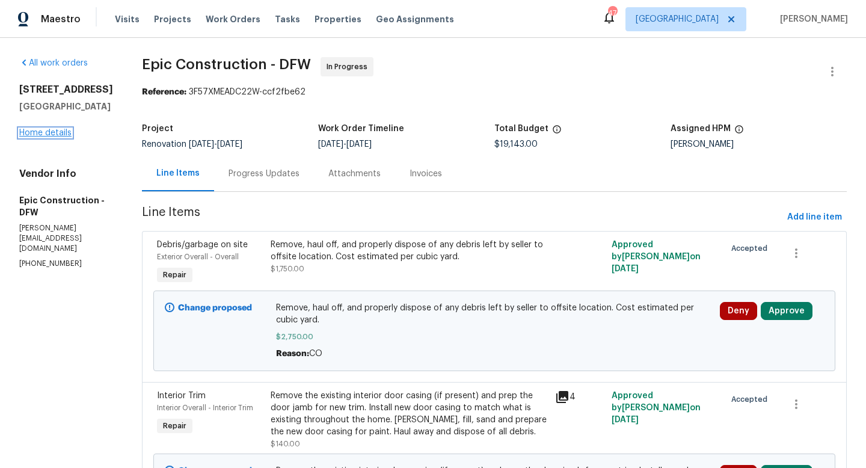
click at [27, 137] on link "Home details" at bounding box center [45, 133] width 52 height 8
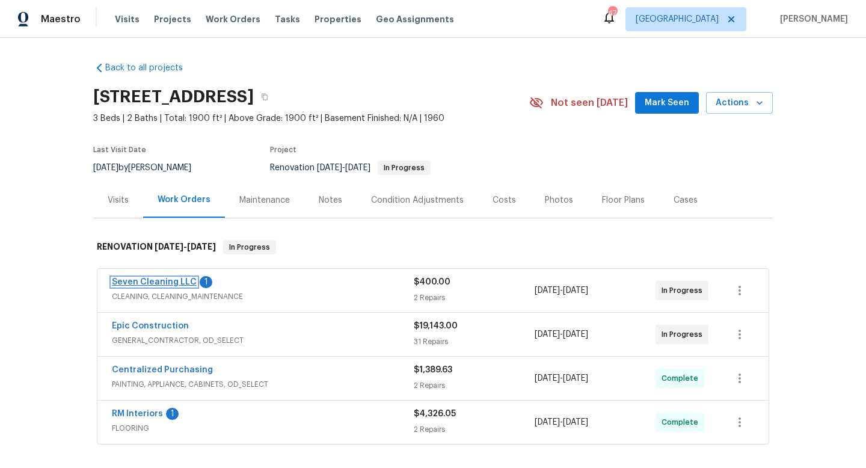
click at [128, 280] on link "Seven Cleaning LLC" at bounding box center [154, 282] width 85 height 8
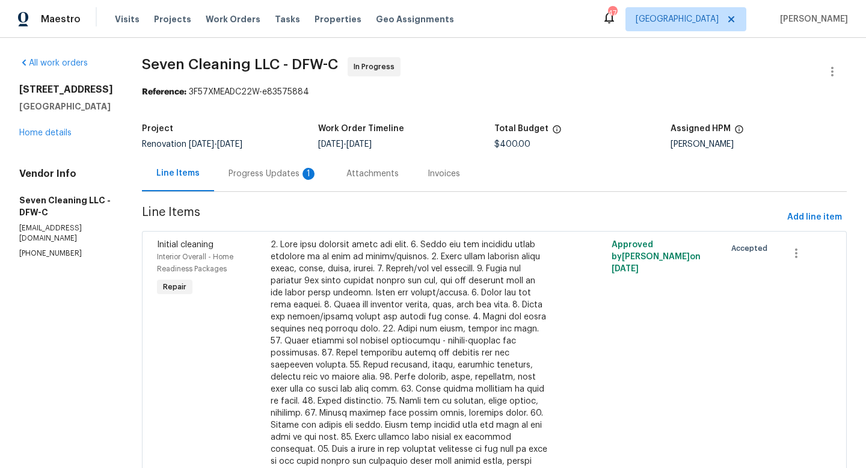
click at [291, 173] on div "Progress Updates 1" at bounding box center [272, 174] width 89 height 12
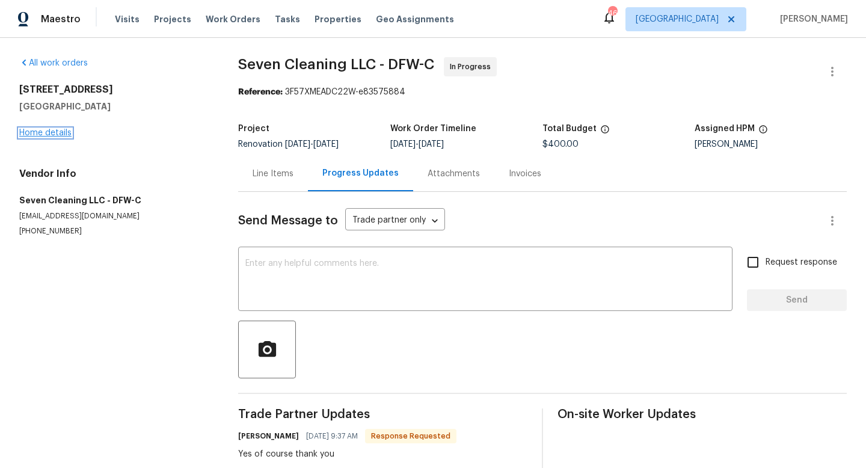
click at [37, 136] on link "Home details" at bounding box center [45, 133] width 52 height 8
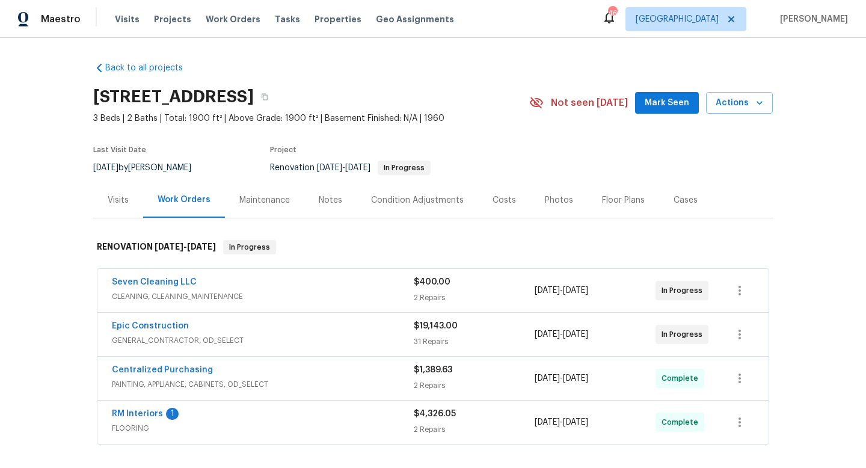
click at [152, 418] on span "RM Interiors" at bounding box center [137, 414] width 51 height 12
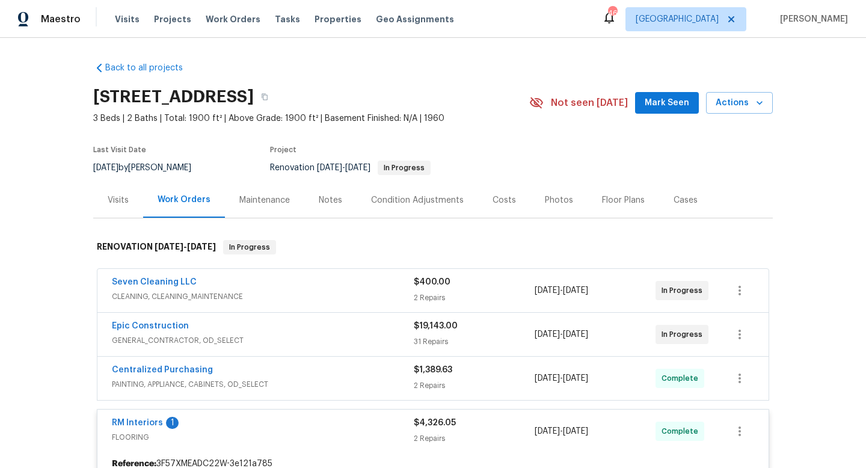
click at [152, 418] on span "RM Interiors" at bounding box center [137, 423] width 51 height 12
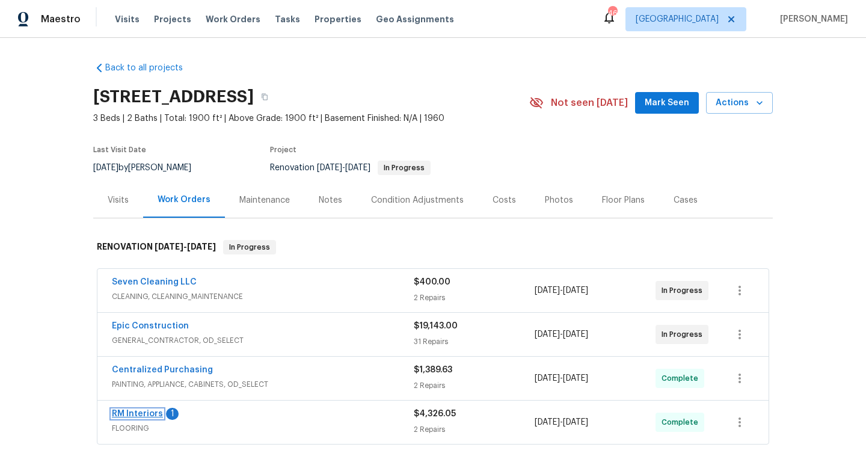
click at [142, 413] on link "RM Interiors" at bounding box center [137, 413] width 51 height 8
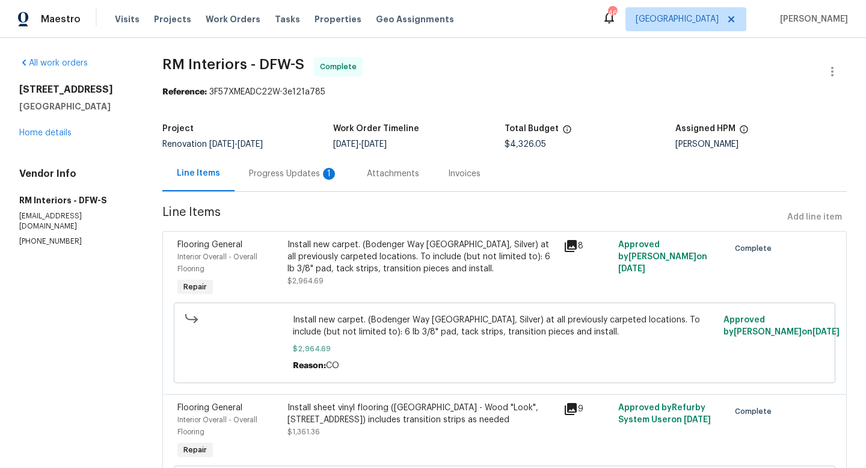
click at [290, 170] on div "Progress Updates 1" at bounding box center [293, 174] width 89 height 12
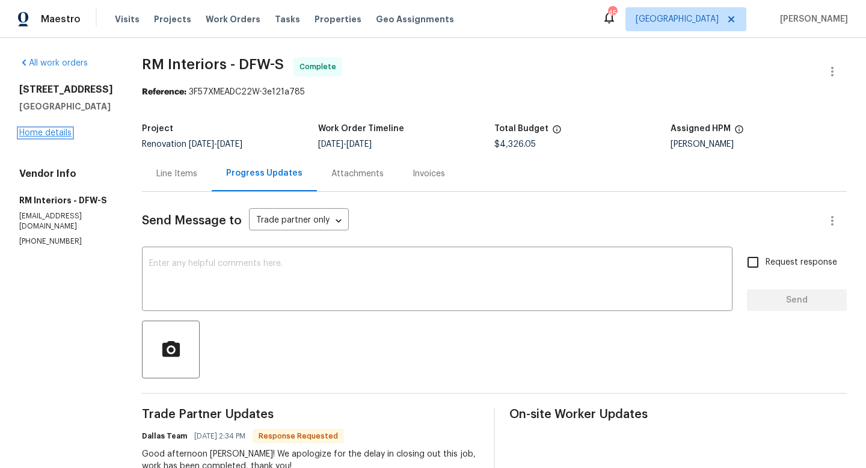
click at [26, 131] on link "Home details" at bounding box center [45, 133] width 52 height 8
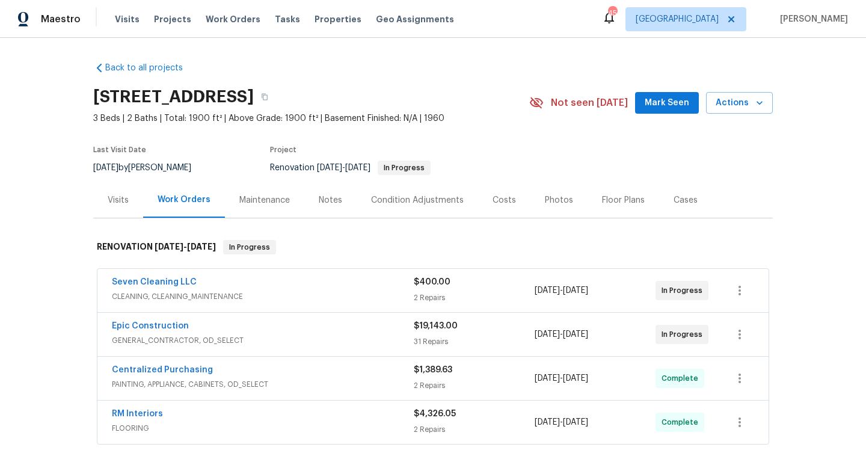
click at [655, 94] on button "Mark Seen" at bounding box center [667, 103] width 64 height 22
click at [747, 101] on span "Actions" at bounding box center [738, 103] width 47 height 15
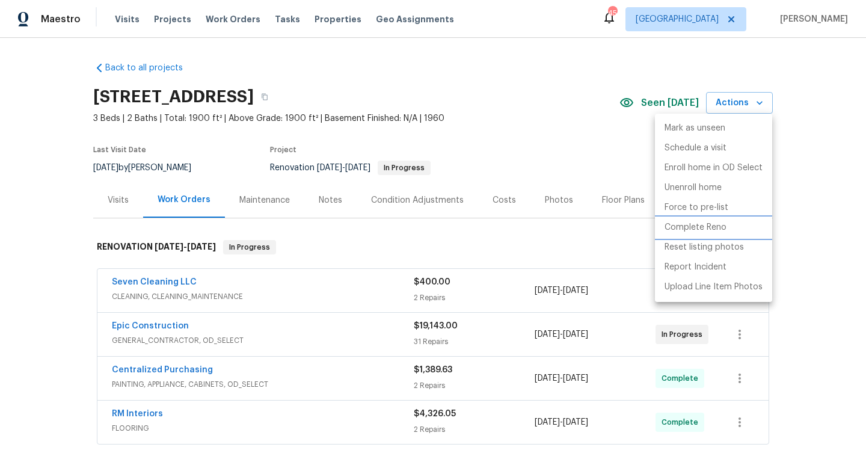
click at [717, 224] on p "Complete Reno" at bounding box center [695, 227] width 62 height 13
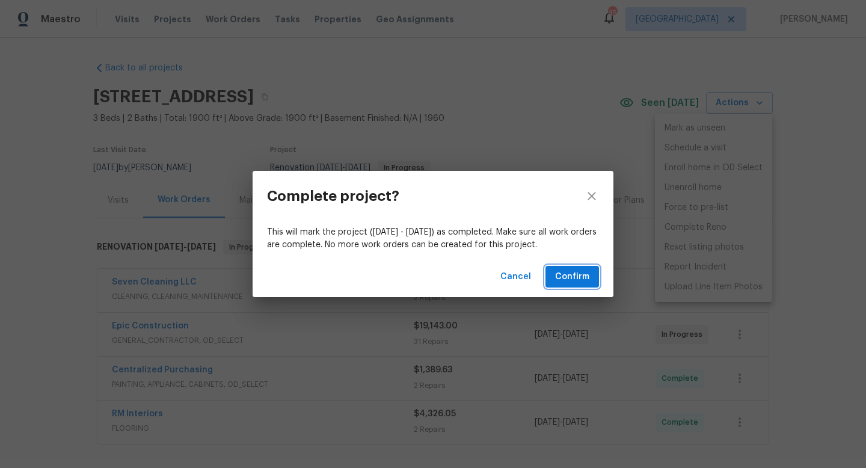
click at [585, 280] on span "Confirm" at bounding box center [572, 276] width 34 height 15
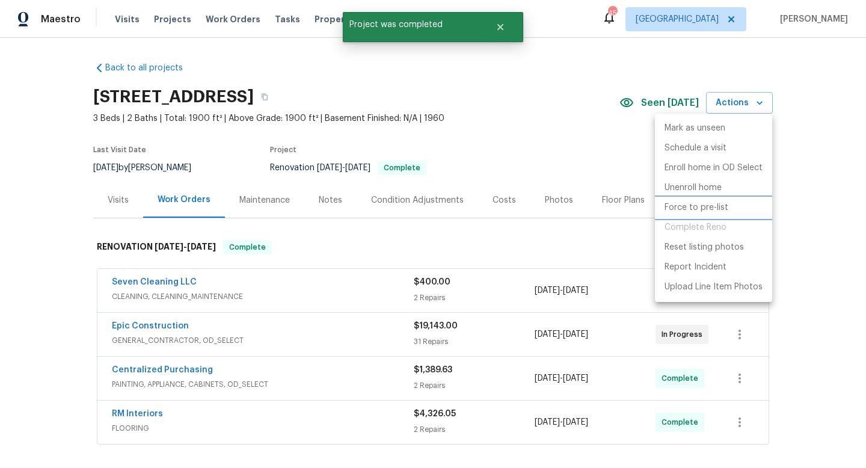
click at [704, 206] on p "Force to pre-list" at bounding box center [696, 207] width 64 height 13
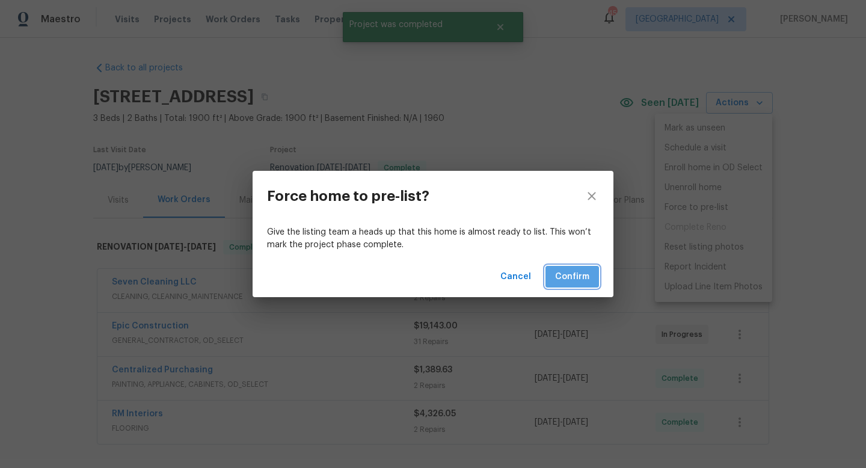
click at [580, 271] on span "Confirm" at bounding box center [572, 276] width 34 height 15
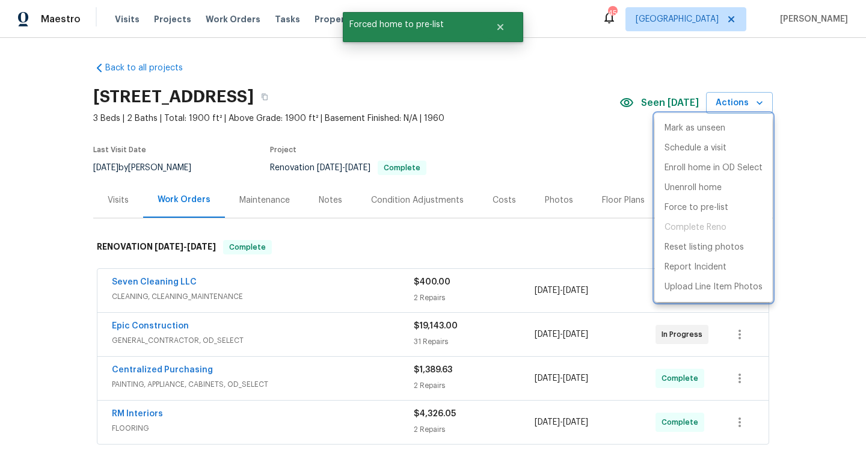
click at [552, 247] on div at bounding box center [433, 234] width 866 height 468
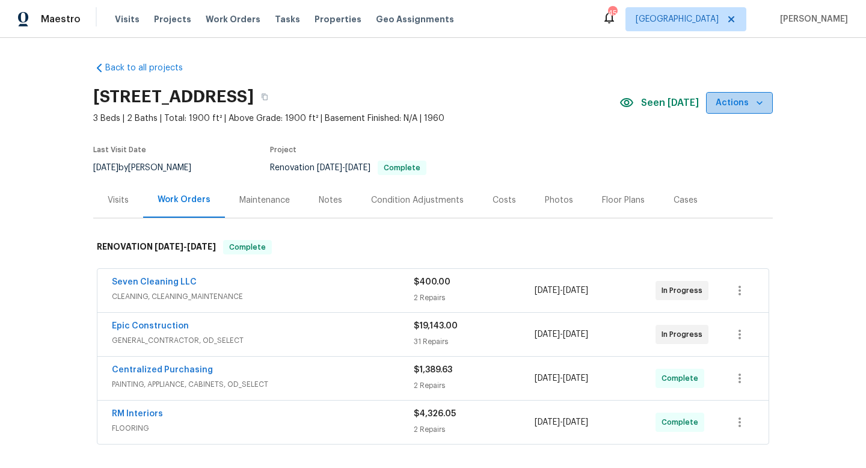
click at [753, 100] on icon "button" at bounding box center [759, 103] width 12 height 12
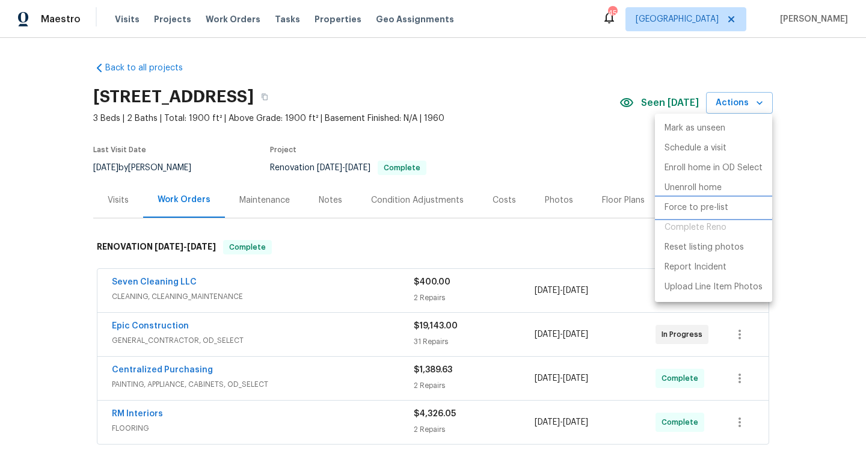
click at [706, 207] on p "Force to pre-list" at bounding box center [696, 207] width 64 height 13
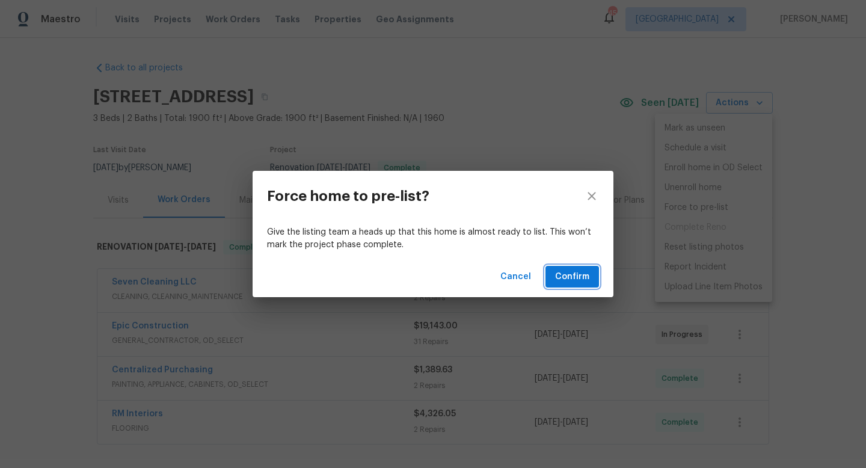
click at [587, 274] on span "Confirm" at bounding box center [572, 276] width 34 height 15
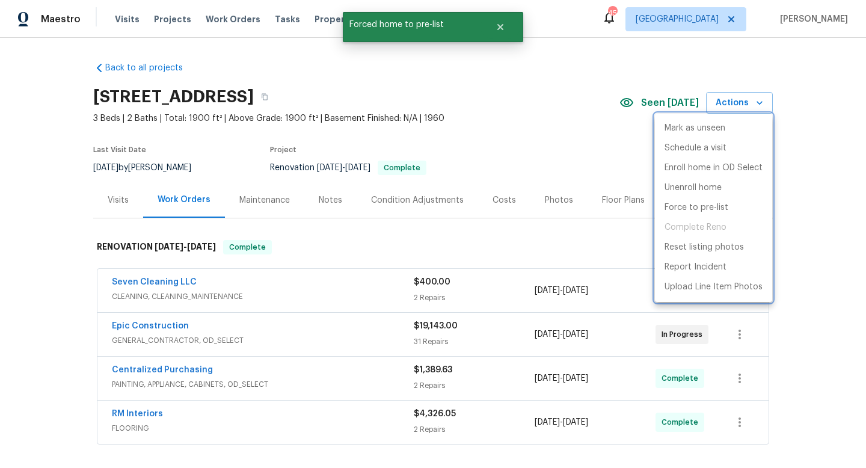
click at [536, 138] on div at bounding box center [433, 234] width 866 height 468
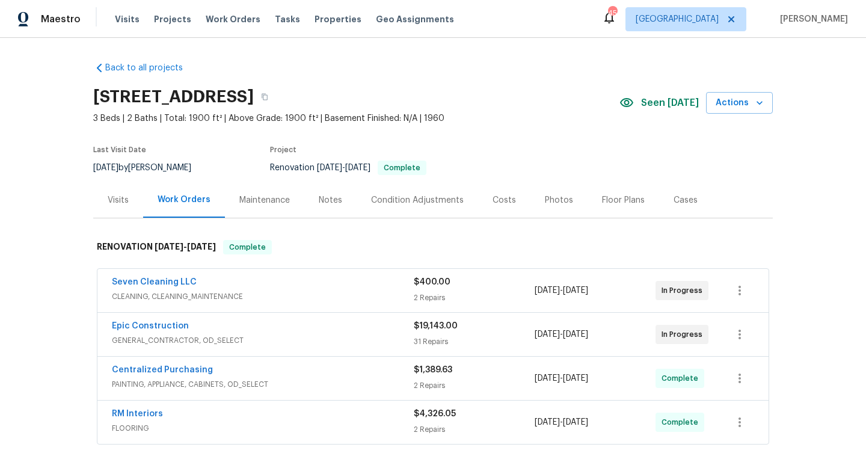
click at [496, 201] on div "Costs" at bounding box center [503, 200] width 23 height 12
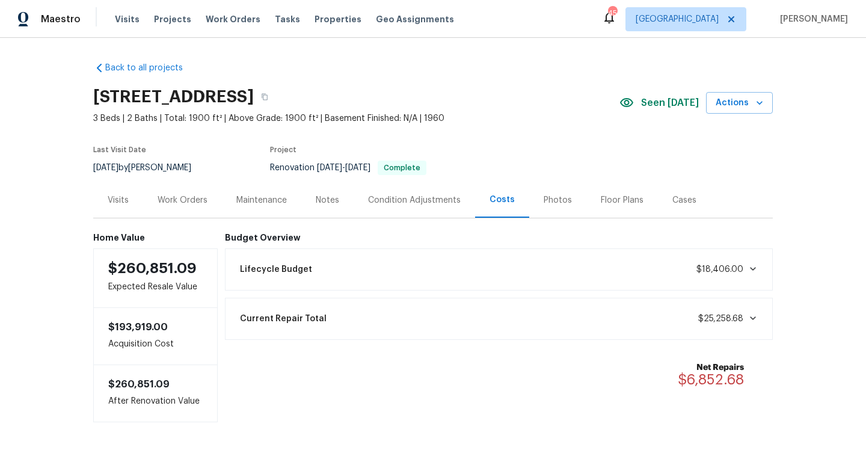
click at [180, 198] on div "Work Orders" at bounding box center [183, 200] width 50 height 12
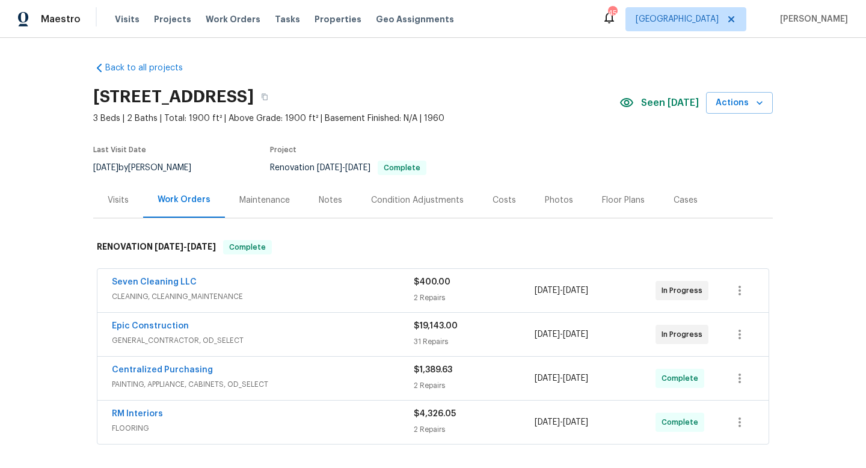
click at [501, 192] on div "Costs" at bounding box center [504, 199] width 52 height 35
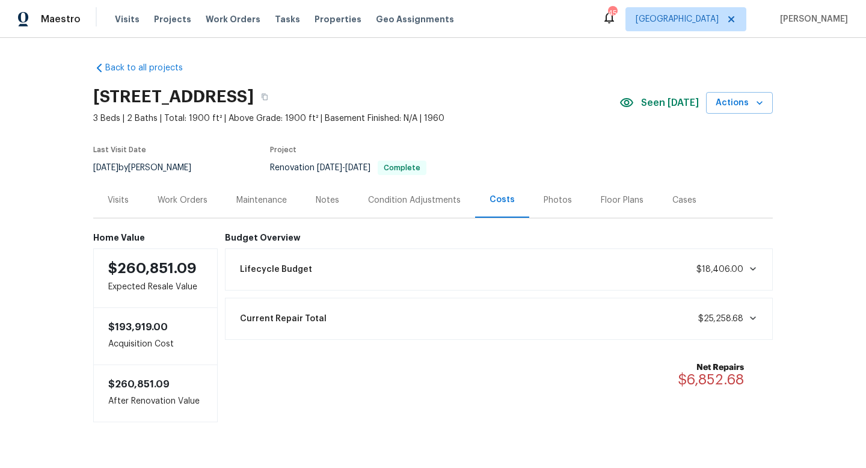
click at [325, 198] on div "Notes" at bounding box center [327, 200] width 23 height 12
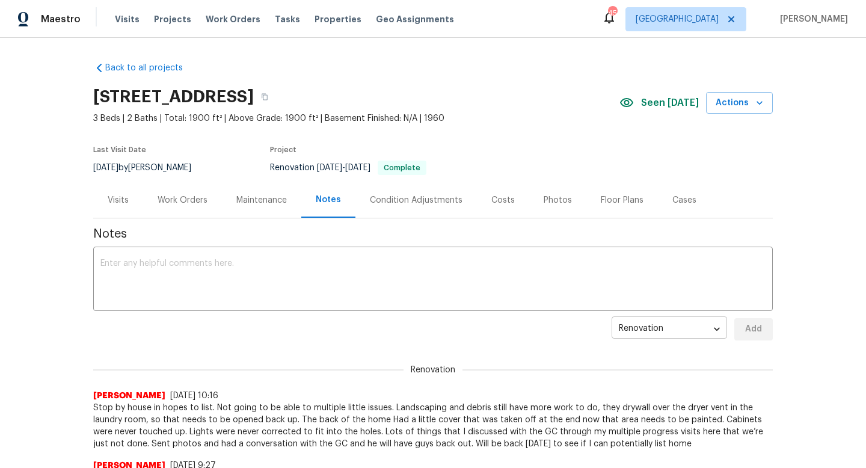
click at [661, 335] on body "Maestro Visits Projects Work Orders Tasks Properties Geo Assignments 45 [GEOGRA…" at bounding box center [433, 234] width 866 height 468
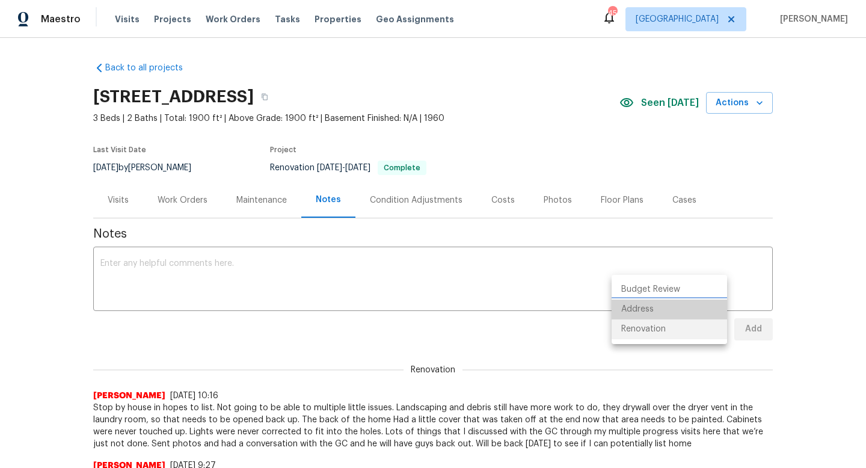
click at [658, 310] on li "Address" at bounding box center [668, 309] width 115 height 20
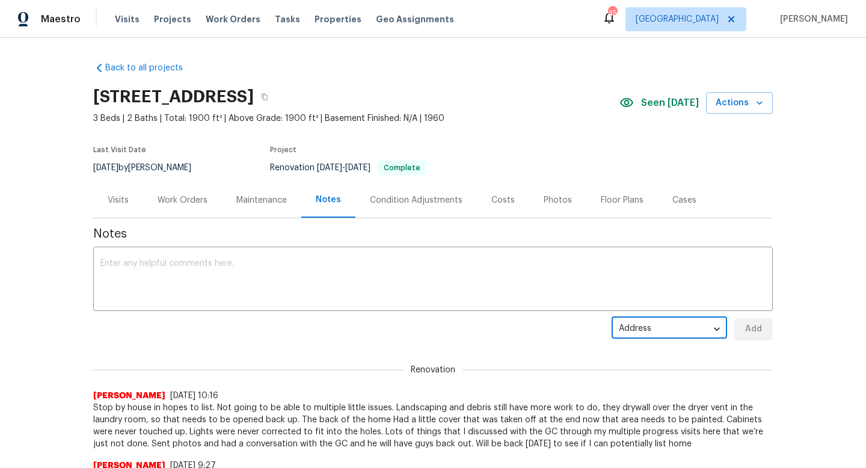
click at [711, 332] on body "Maestro Visits Projects Work Orders Tasks Properties Geo Assignments 45 [GEOGRA…" at bounding box center [433, 234] width 866 height 468
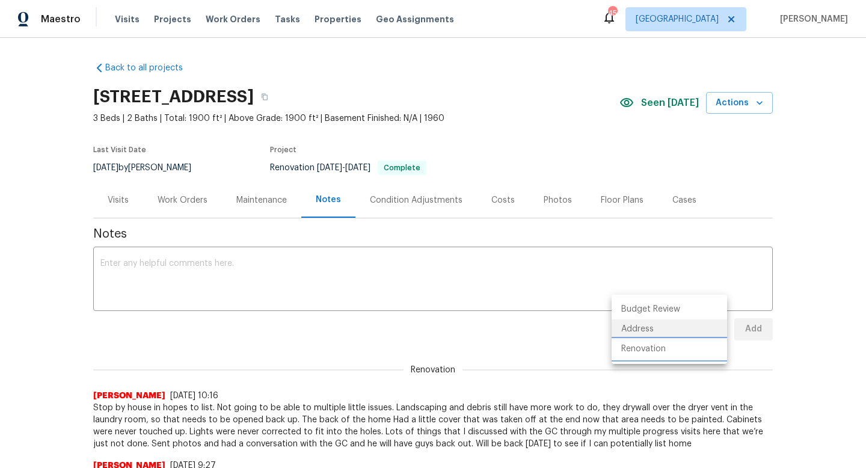
click at [647, 351] on li "Renovation" at bounding box center [668, 349] width 115 height 20
click at [657, 333] on body "Maestro Visits Projects Work Orders Tasks Properties Geo Assignments 45 [GEOGRA…" at bounding box center [433, 234] width 866 height 468
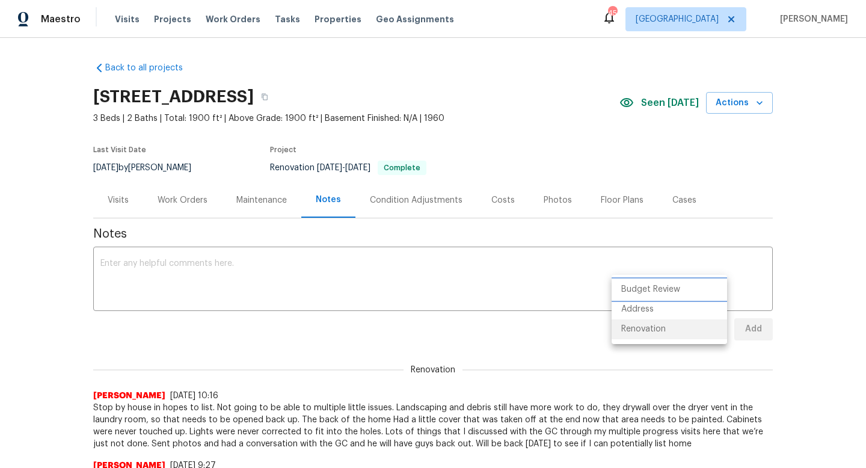
click at [645, 284] on li "Budget Review" at bounding box center [668, 290] width 115 height 20
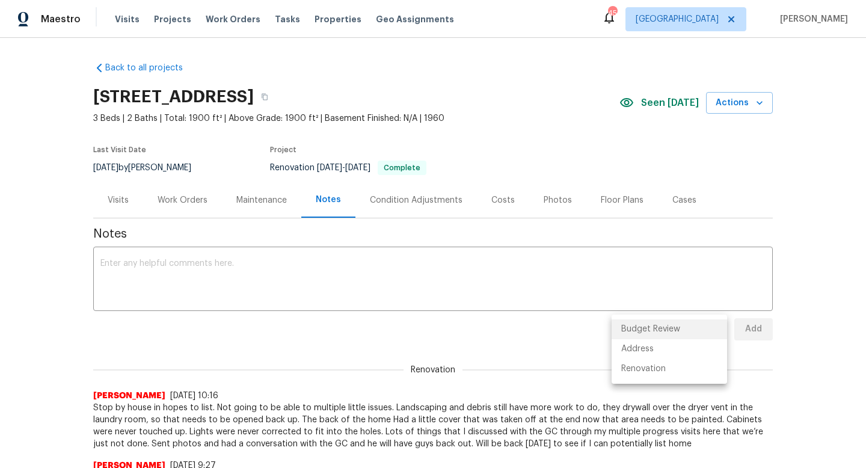
click at [712, 332] on body "Maestro Visits Projects Work Orders Tasks Properties Geo Assignments 45 [GEOGRA…" at bounding box center [433, 234] width 866 height 468
click at [639, 371] on li "Renovation" at bounding box center [668, 369] width 115 height 20
type input "db74f0fc-4761-4644-b0d8-1c1af58dae2f"
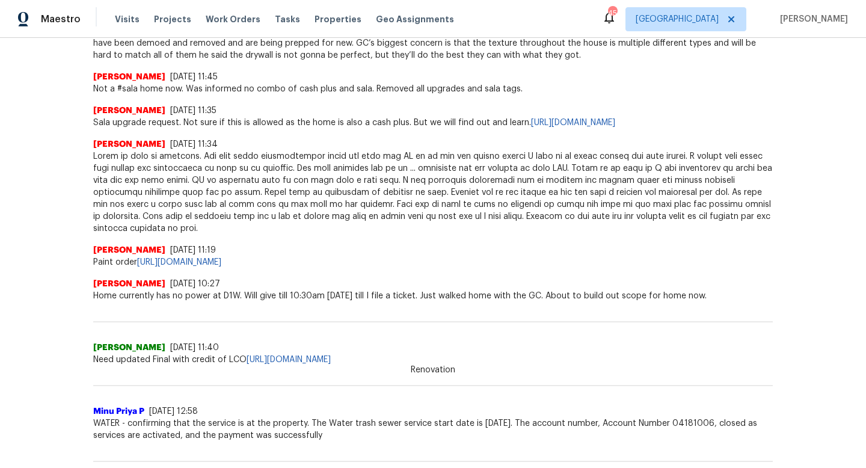
scroll to position [1058, 0]
click at [331, 358] on link "[URL][DOMAIN_NAME]" at bounding box center [289, 358] width 84 height 8
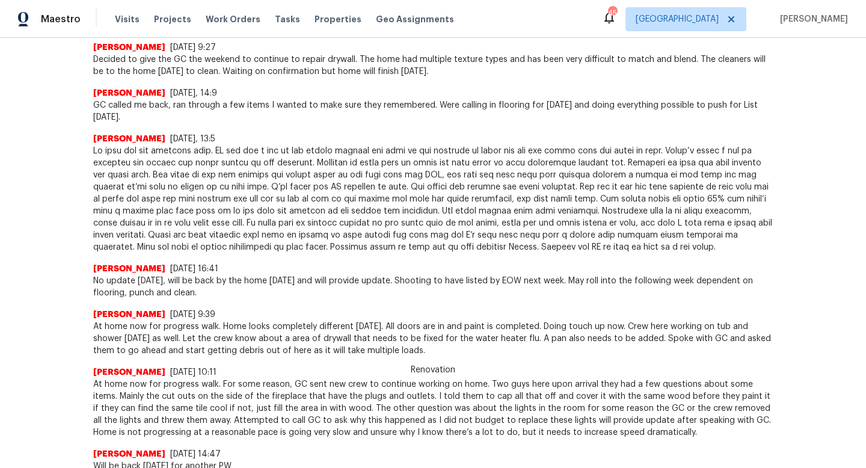
scroll to position [0, 0]
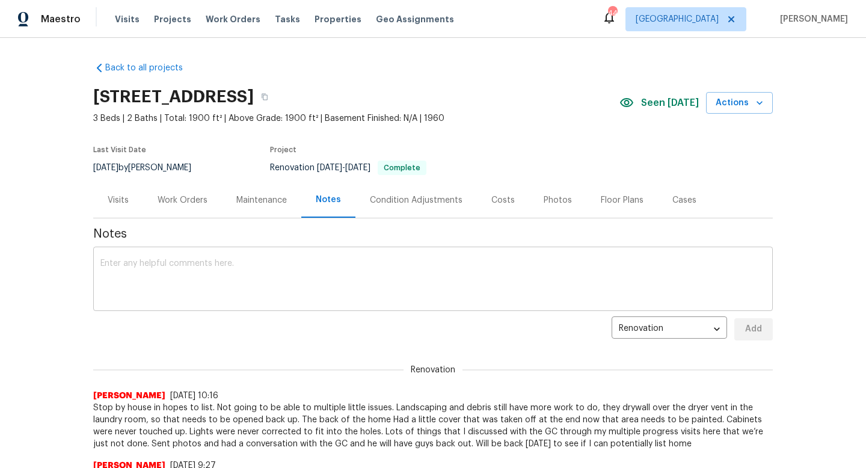
click at [218, 271] on textarea at bounding box center [432, 280] width 665 height 42
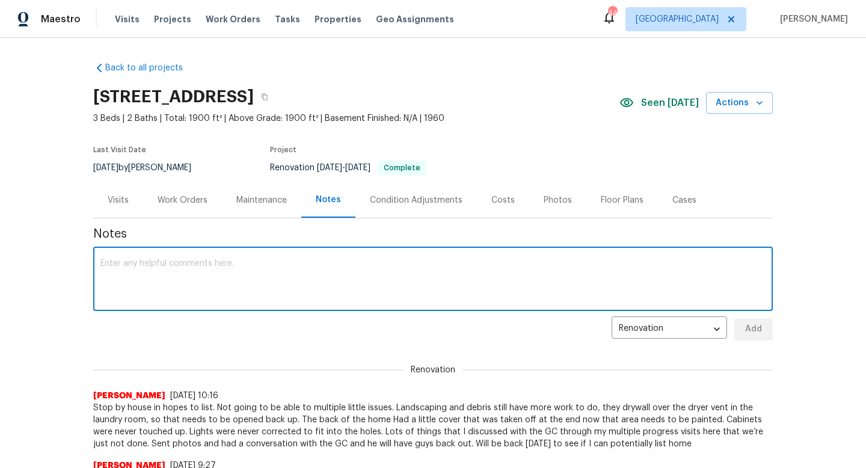
paste textarea "Loremi- Dol sitametc/adipisci elitse, doe temporin utlab etdo magn aliquae. (Ad…"
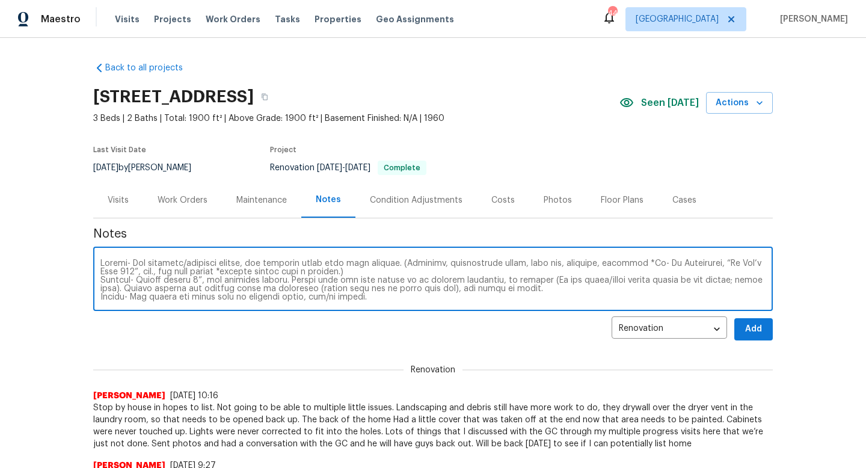
type textarea "Loremi- Dol sitametc/adipisci elitse, doe temporin utlab etdo magn aliquae. (Ad…"
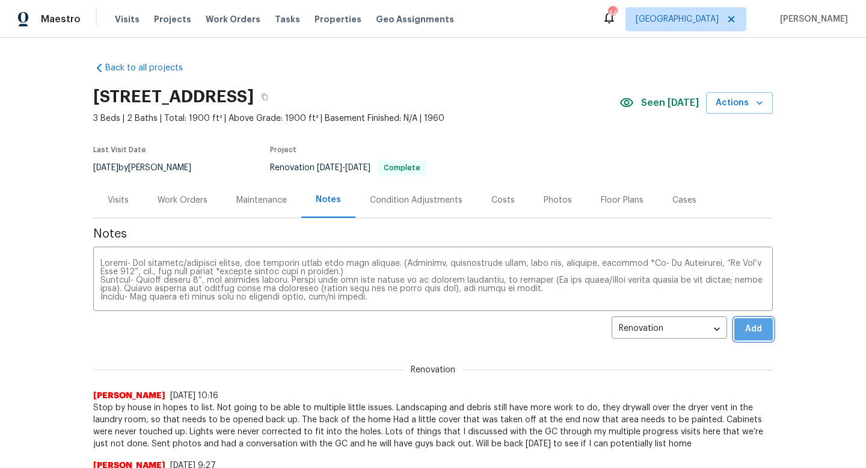
click at [747, 335] on span "Add" at bounding box center [753, 329] width 19 height 15
